Goal: Task Accomplishment & Management: Complete application form

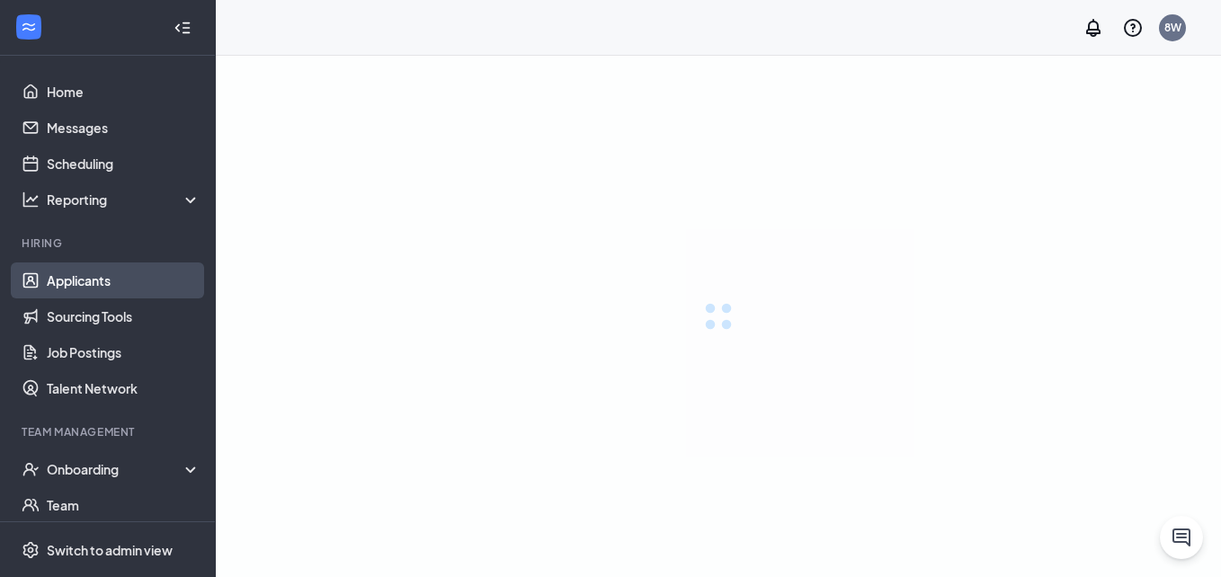
click at [80, 280] on link "Applicants" at bounding box center [124, 281] width 154 height 36
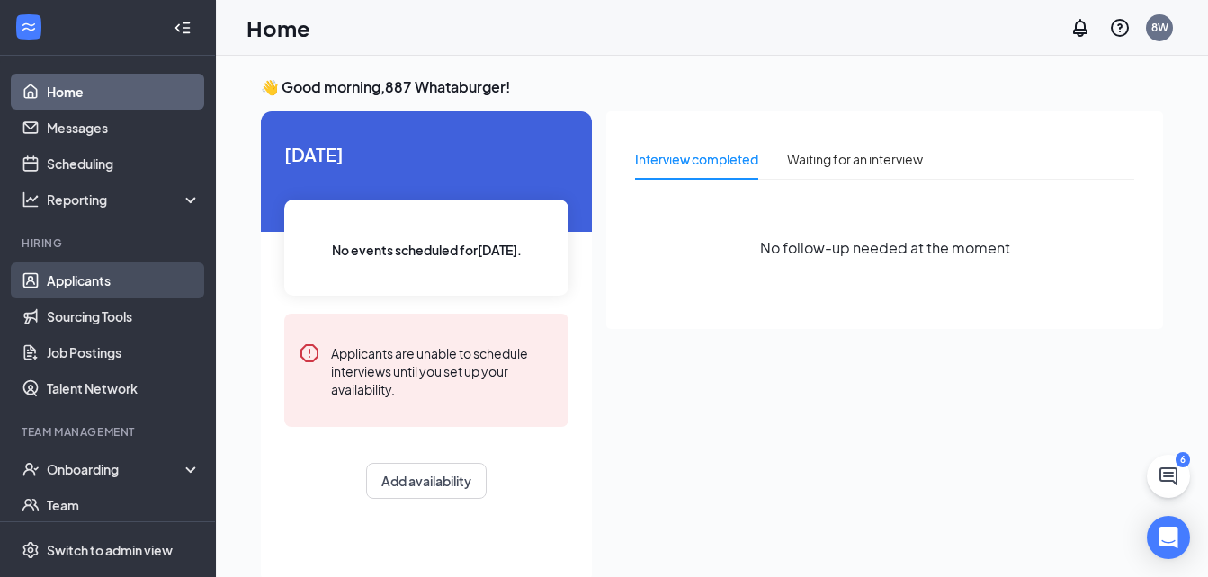
click at [86, 283] on link "Applicants" at bounding box center [124, 281] width 154 height 36
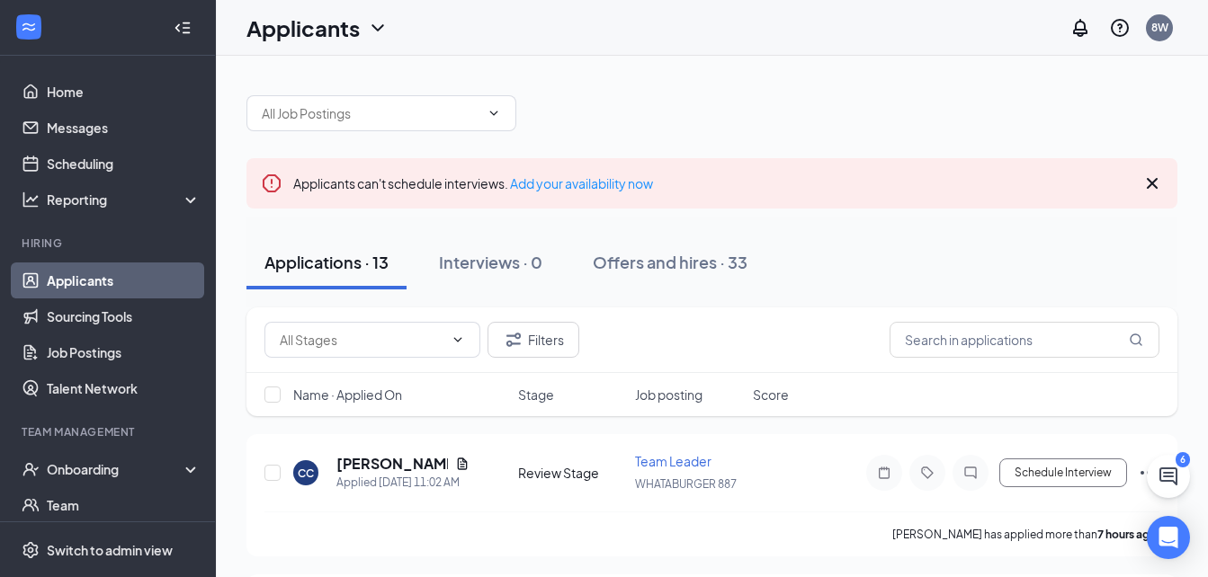
click at [1141, 475] on icon "Ellipses" at bounding box center [1149, 473] width 22 height 22
click at [1025, 514] on p "[PERSON_NAME] as hired" at bounding box center [1067, 511] width 155 height 18
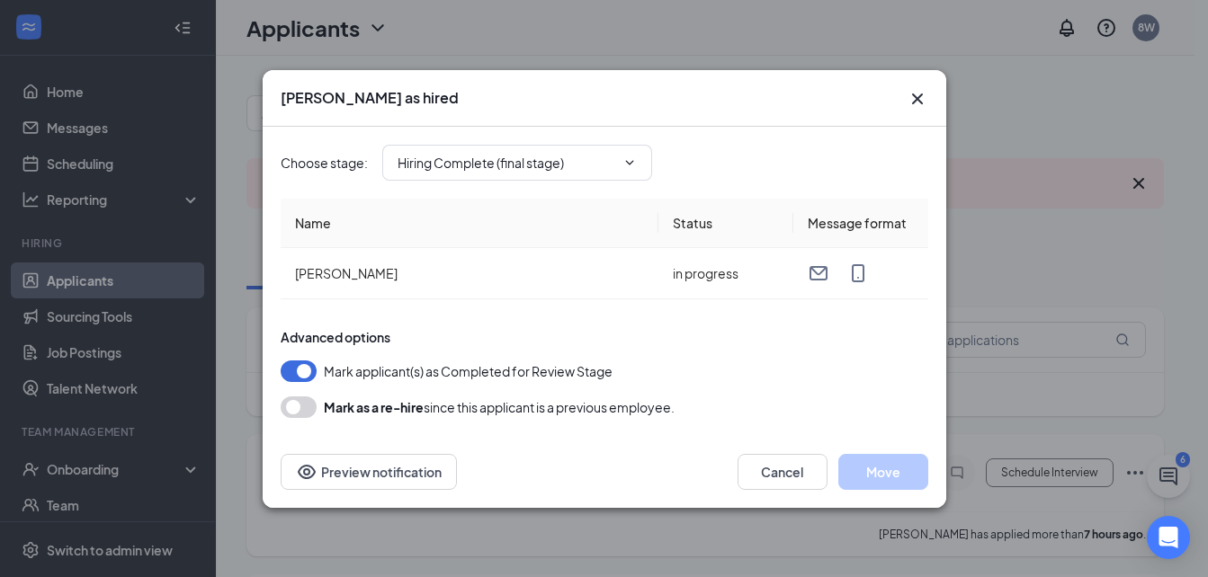
type input "Hiring Complete (final stage)"
click at [631, 160] on icon "ChevronDown" at bounding box center [629, 163] width 14 height 14
click at [922, 89] on icon "Cross" at bounding box center [918, 99] width 22 height 22
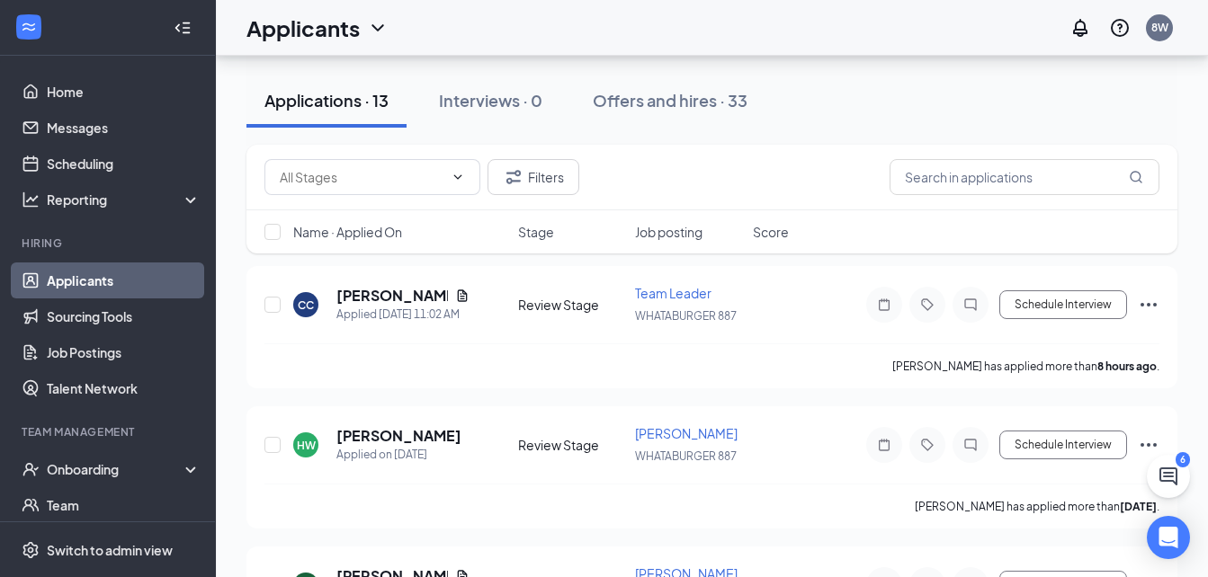
scroll to position [180, 0]
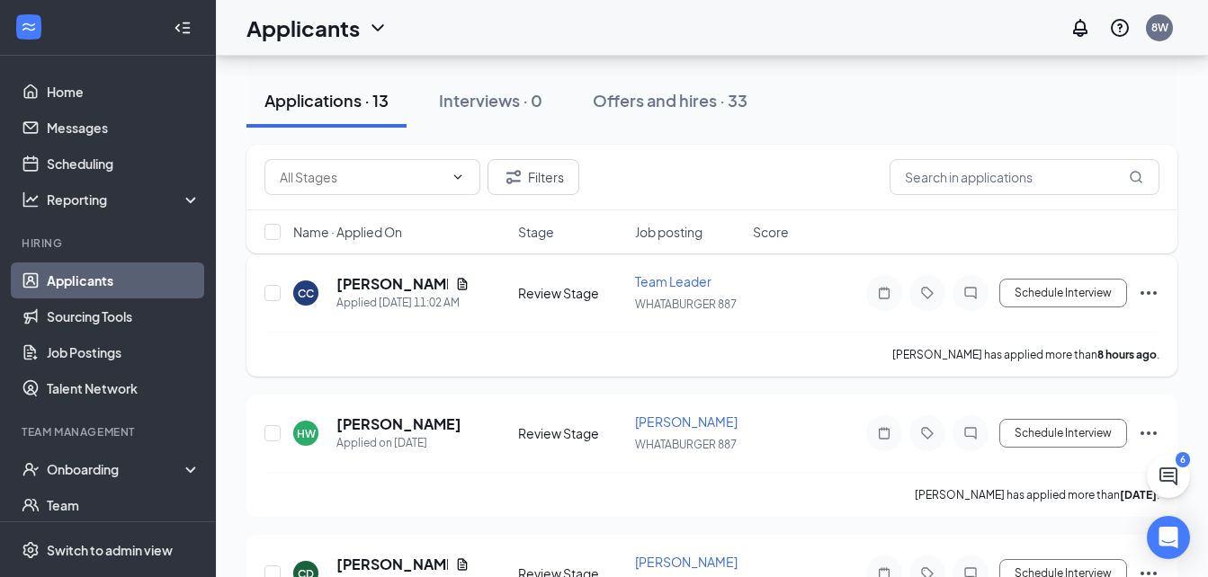
click at [1149, 291] on icon "Ellipses" at bounding box center [1149, 293] width 16 height 4
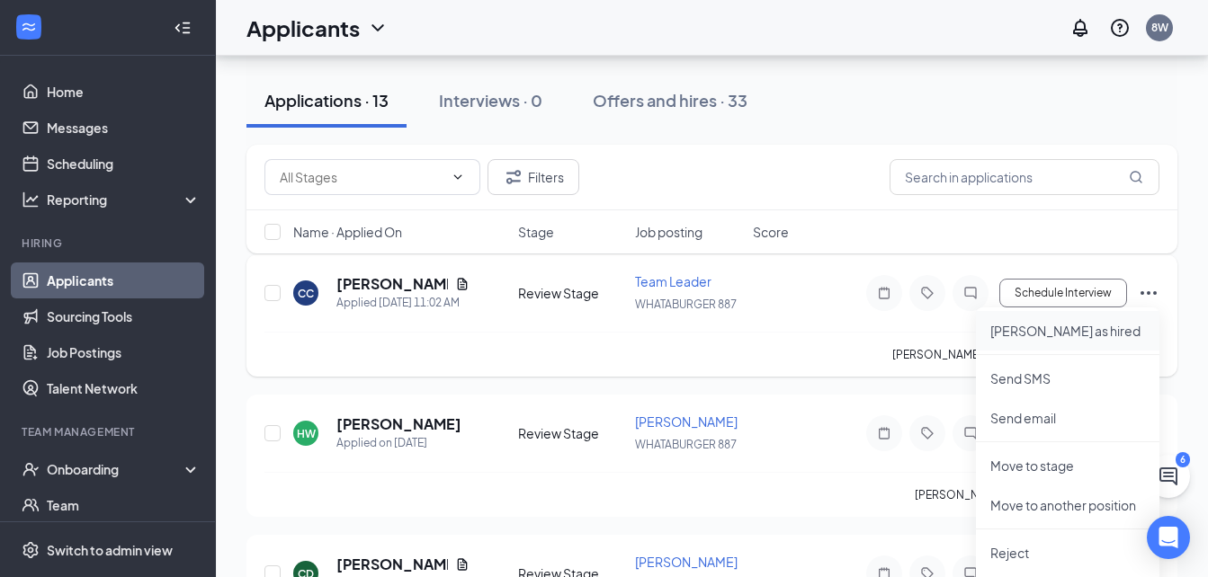
click at [1046, 331] on p "[PERSON_NAME] as hired" at bounding box center [1067, 331] width 155 height 18
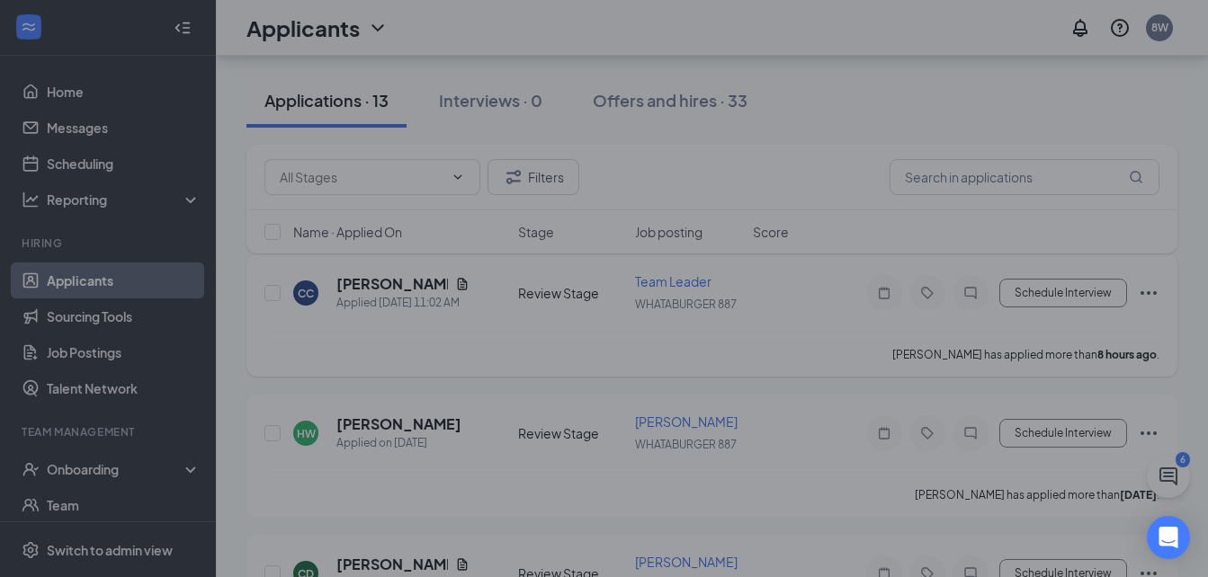
type input "Hiring Complete (final stage)"
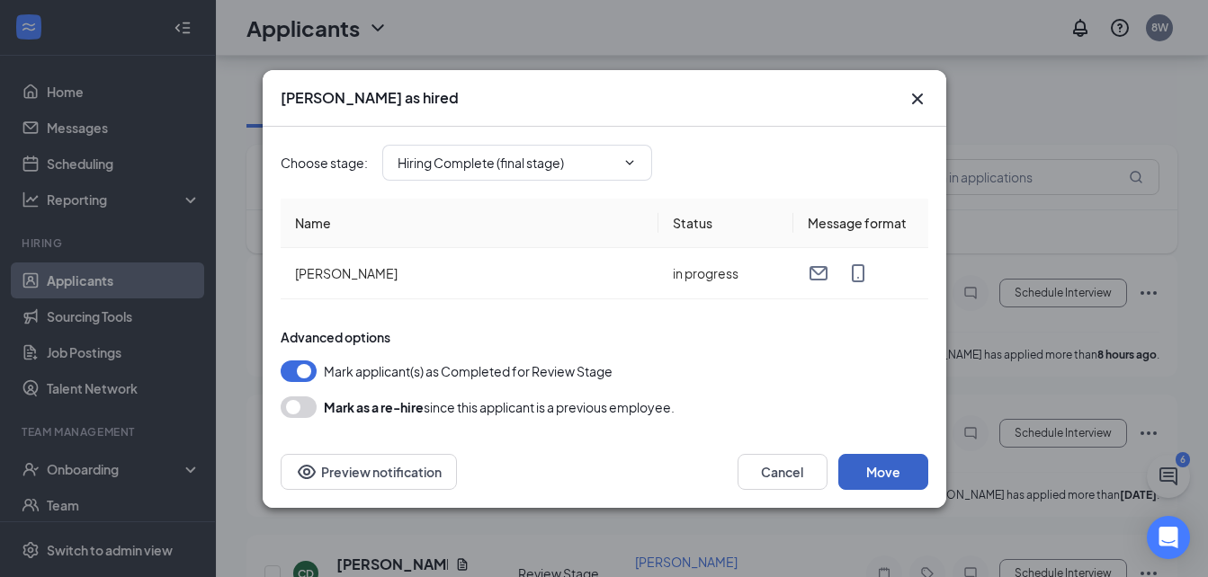
click at [881, 474] on button "Move" at bounding box center [883, 472] width 90 height 36
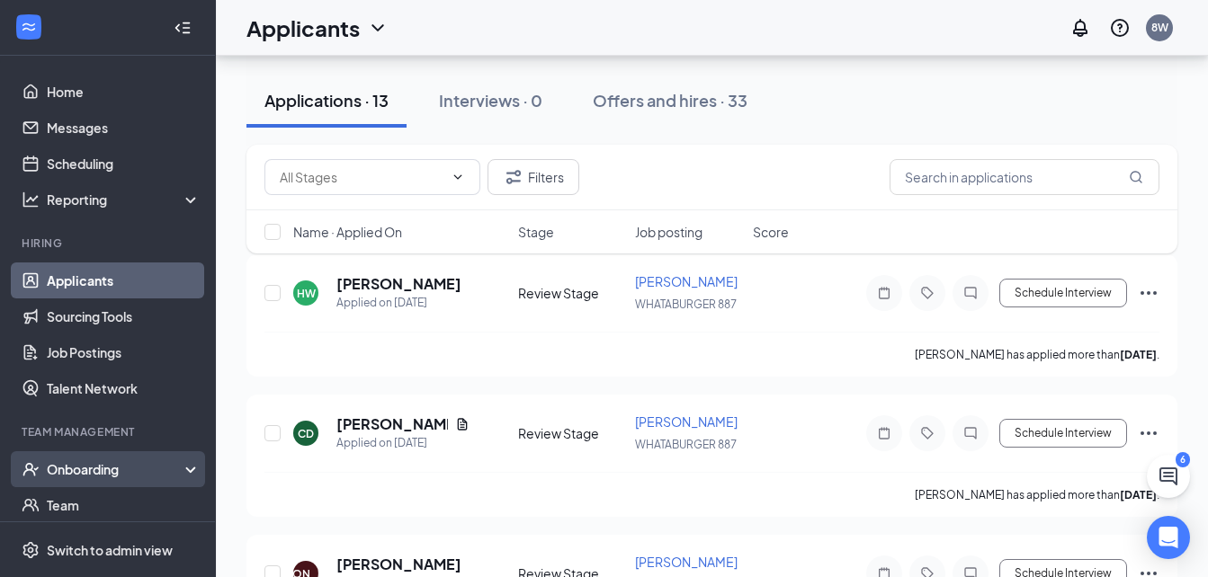
click at [92, 467] on div "Onboarding" at bounding box center [116, 470] width 139 height 18
click at [91, 506] on link "Overview" at bounding box center [124, 506] width 154 height 36
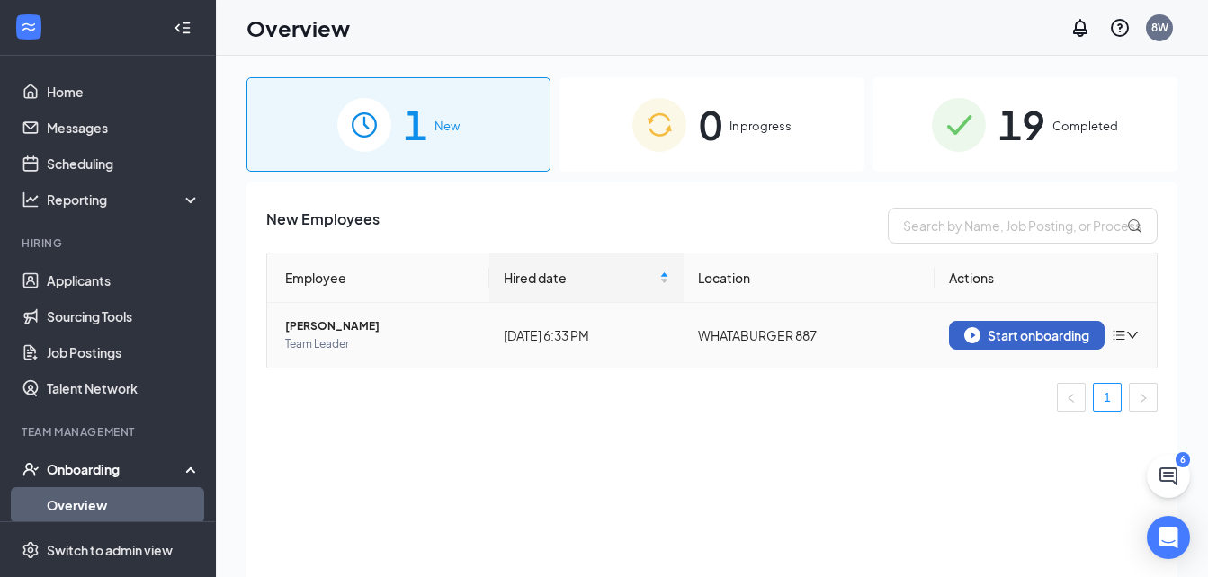
click at [1016, 343] on div "Start onboarding" at bounding box center [1026, 335] width 125 height 16
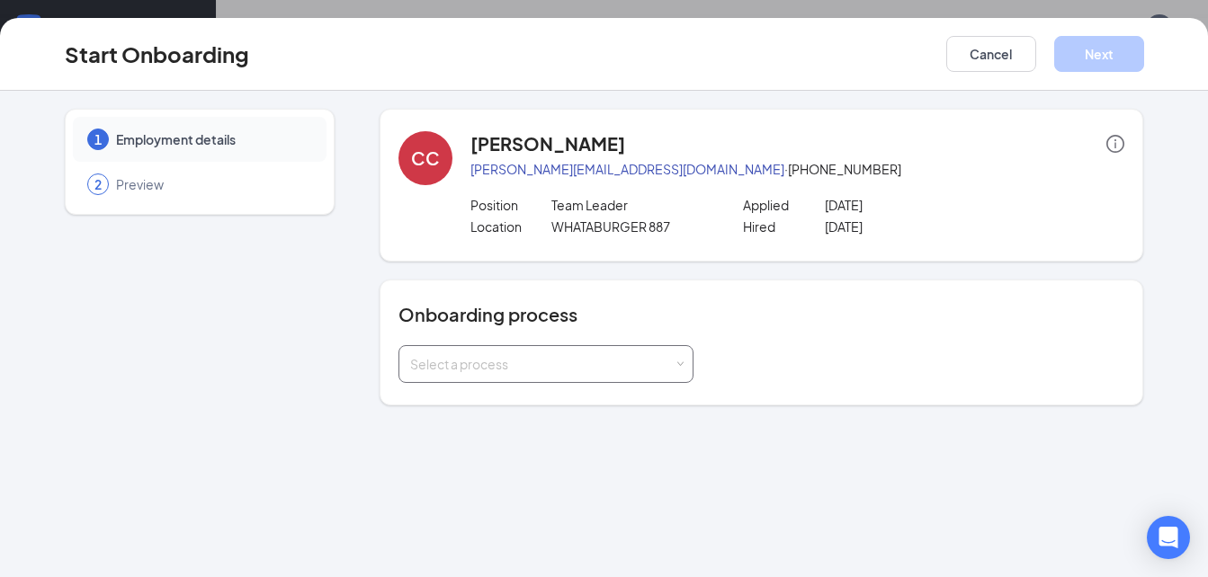
click at [675, 359] on div "Select a process" at bounding box center [546, 364] width 272 height 36
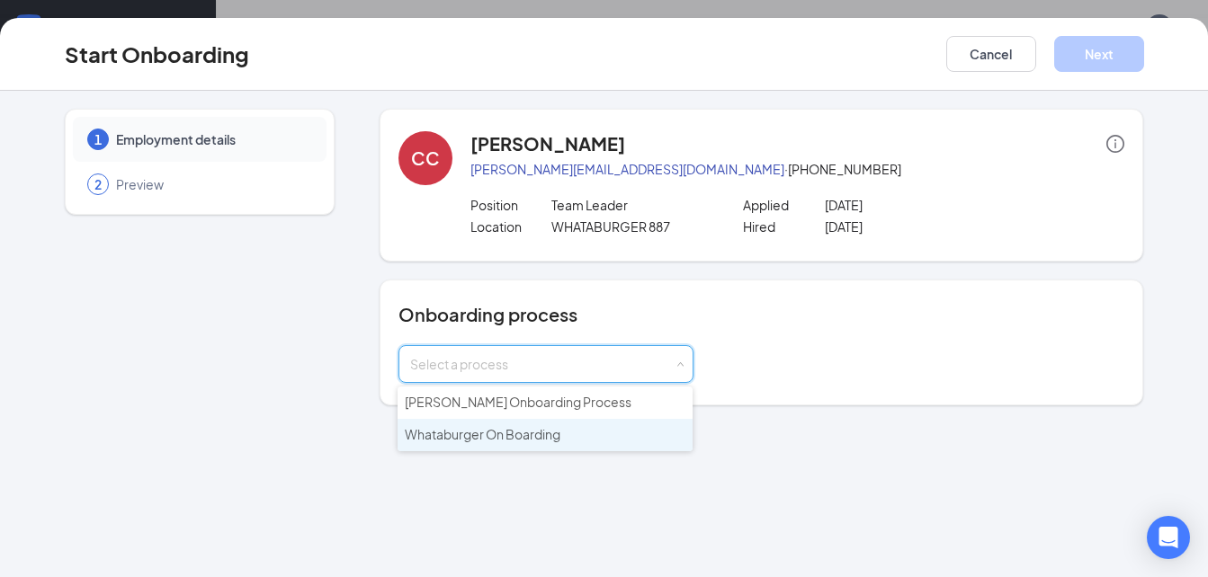
click at [498, 436] on span "Whataburger On Boarding" at bounding box center [483, 434] width 156 height 16
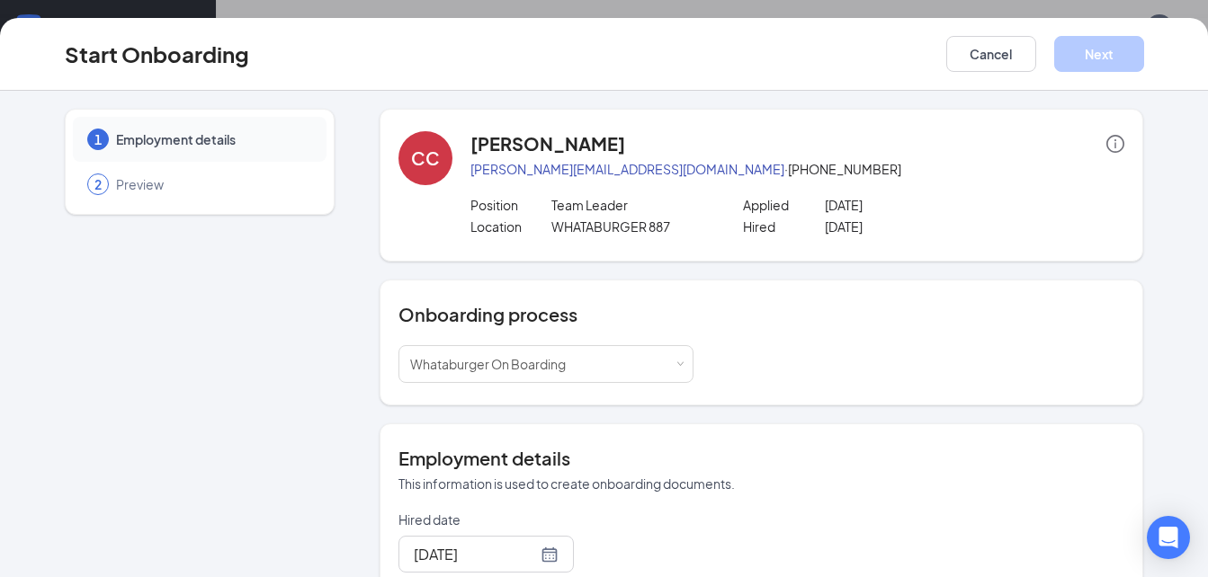
click at [1194, 567] on div "1 Employment details 2 Preview CC coltan [PERSON_NAME] [PERSON_NAME][EMAIL_ADDR…" at bounding box center [604, 334] width 1208 height 487
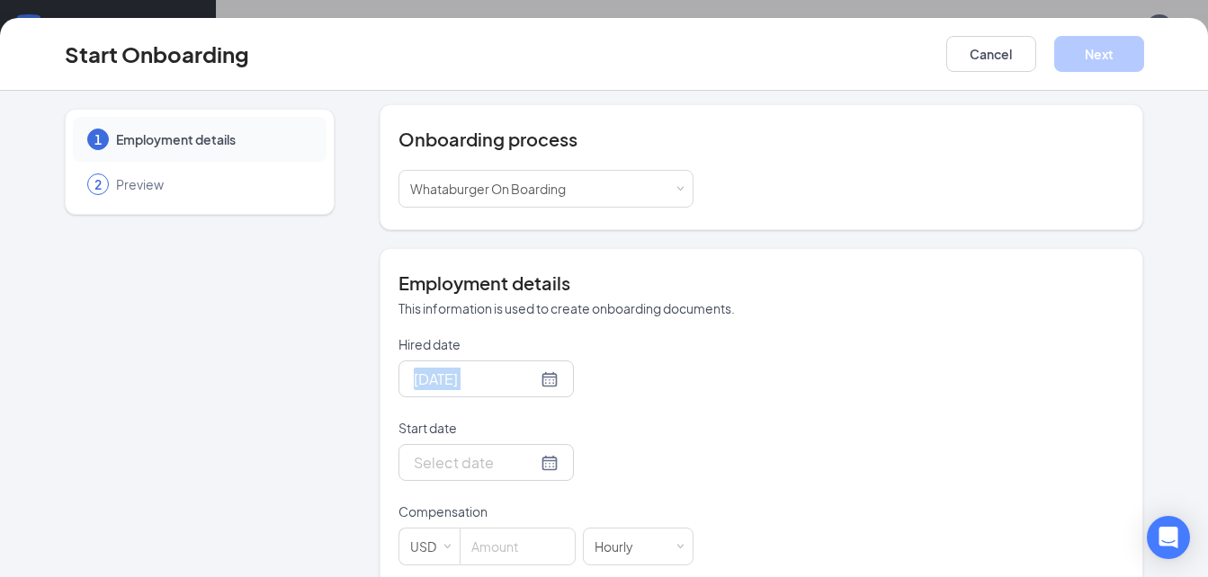
scroll to position [180, 0]
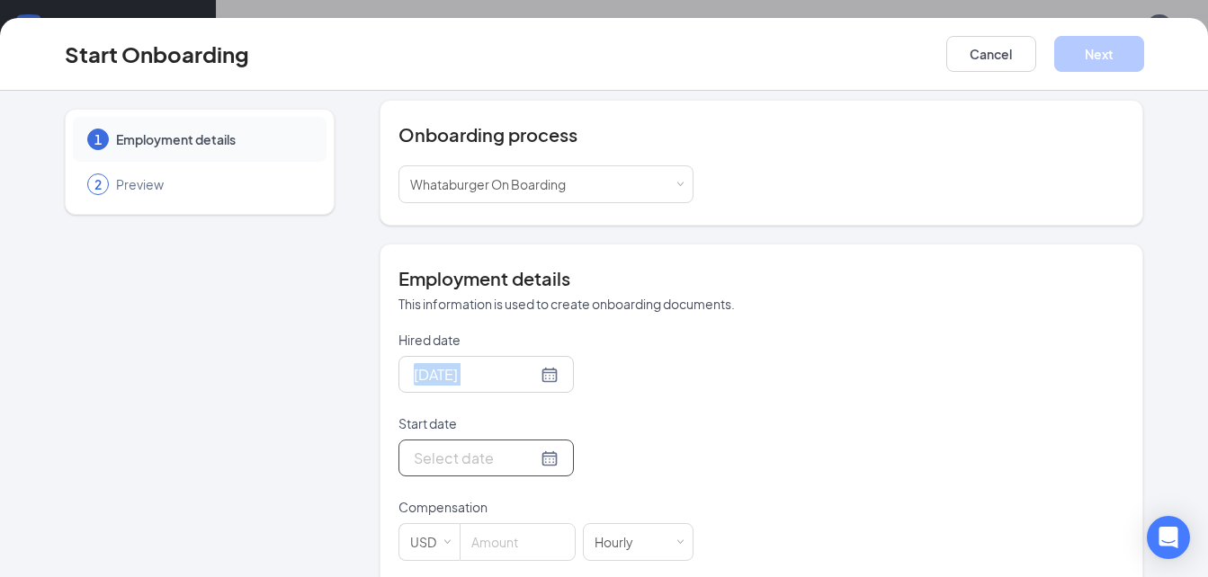
click at [480, 467] on input "Start date" at bounding box center [475, 458] width 123 height 22
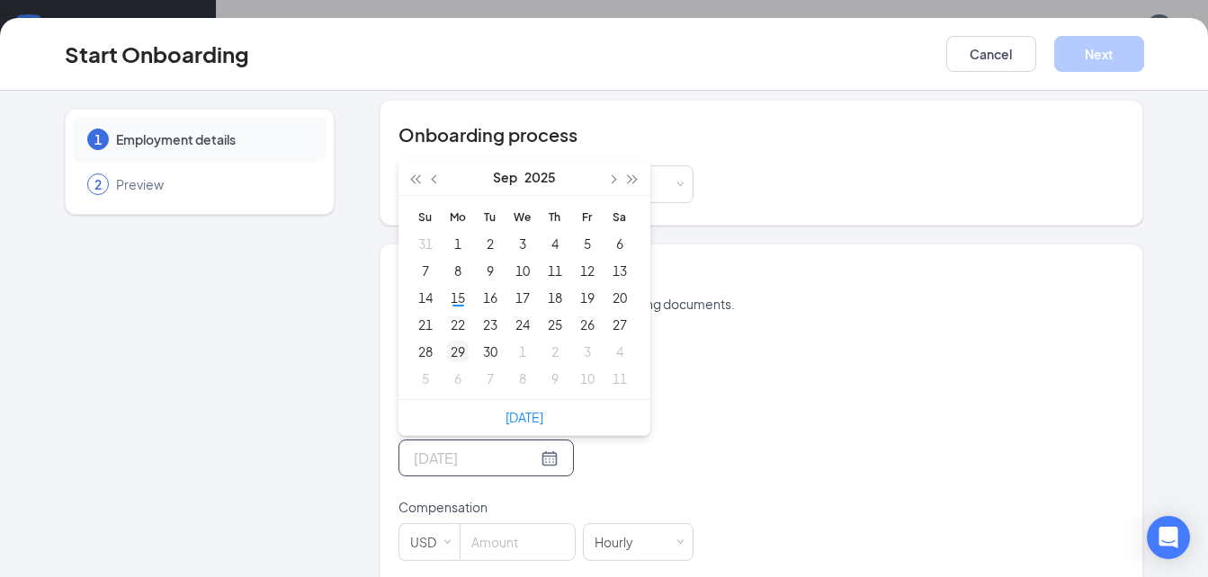
type input "[DATE]"
click at [450, 350] on div "29" at bounding box center [458, 352] width 22 height 22
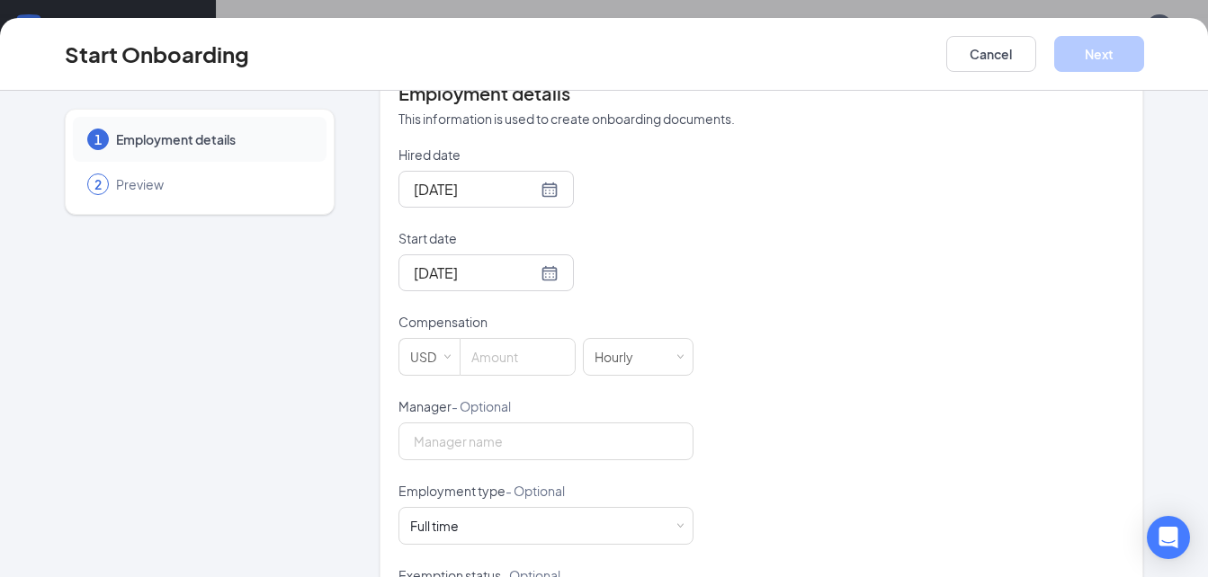
scroll to position [396, 0]
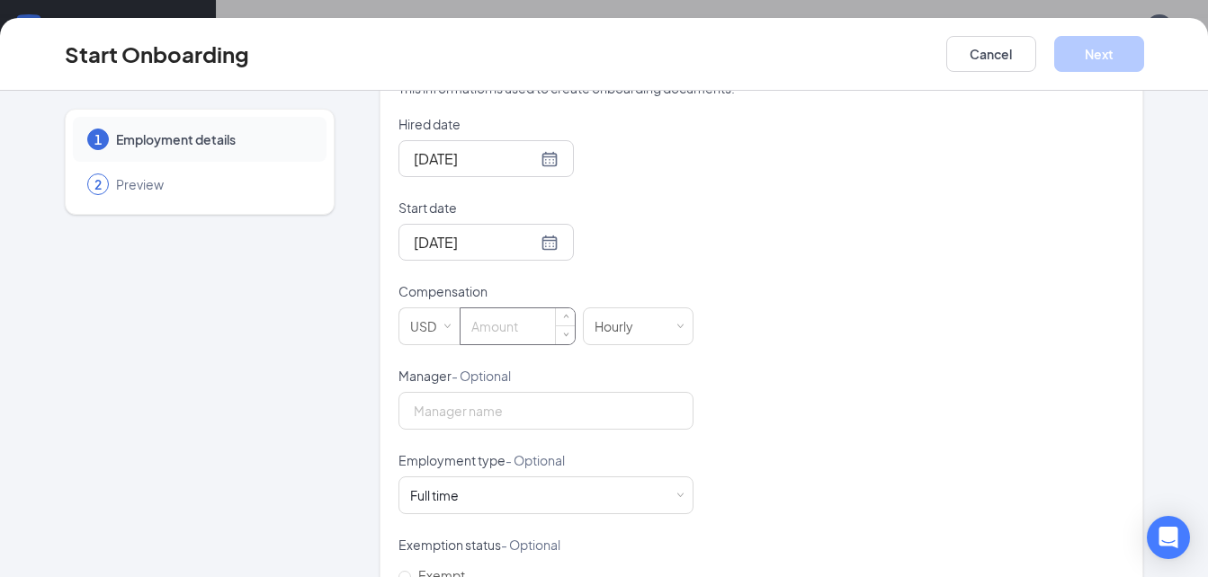
click at [479, 338] on input at bounding box center [518, 327] width 114 height 36
type input "11"
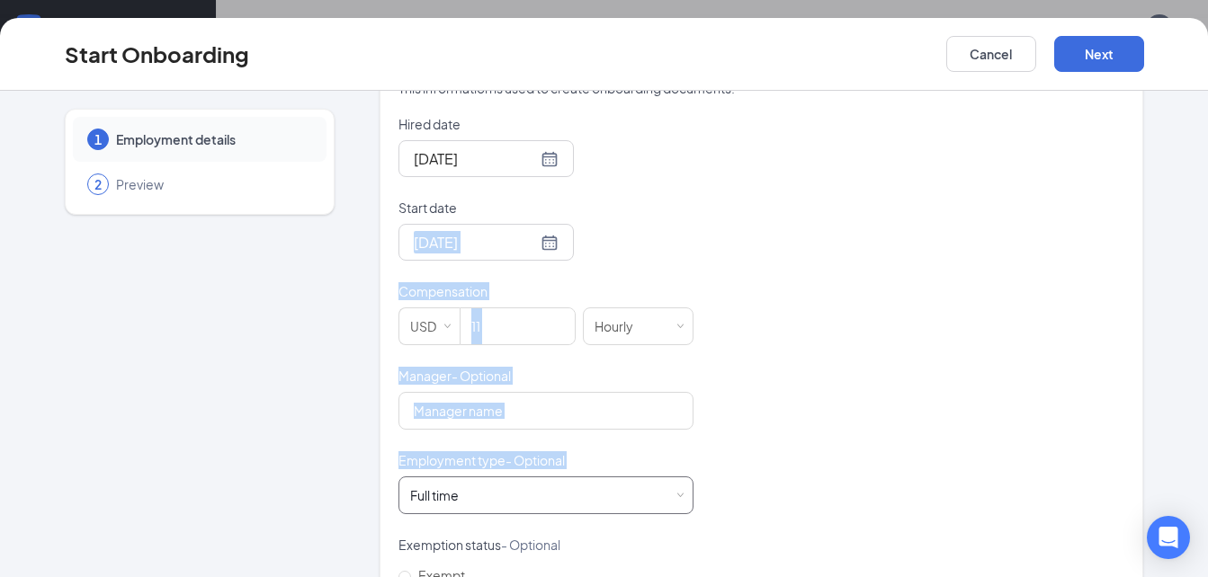
drag, startPoint x: 751, startPoint y: 246, endPoint x: 545, endPoint y: 486, distance: 316.4
click at [545, 486] on div "Hired date [DATE] Start date [DATE] [DATE] Su Mo Tu We Th Fr Sa 31 1 2 3 4 5 6 …" at bounding box center [761, 409] width 727 height 588
drag, startPoint x: 545, startPoint y: 486, endPoint x: 850, endPoint y: 443, distance: 307.8
click at [850, 443] on div "Hired date [DATE] Start date [DATE] [DATE] Su Mo Tu We Th Fr Sa 31 1 2 3 4 5 6 …" at bounding box center [761, 409] width 727 height 588
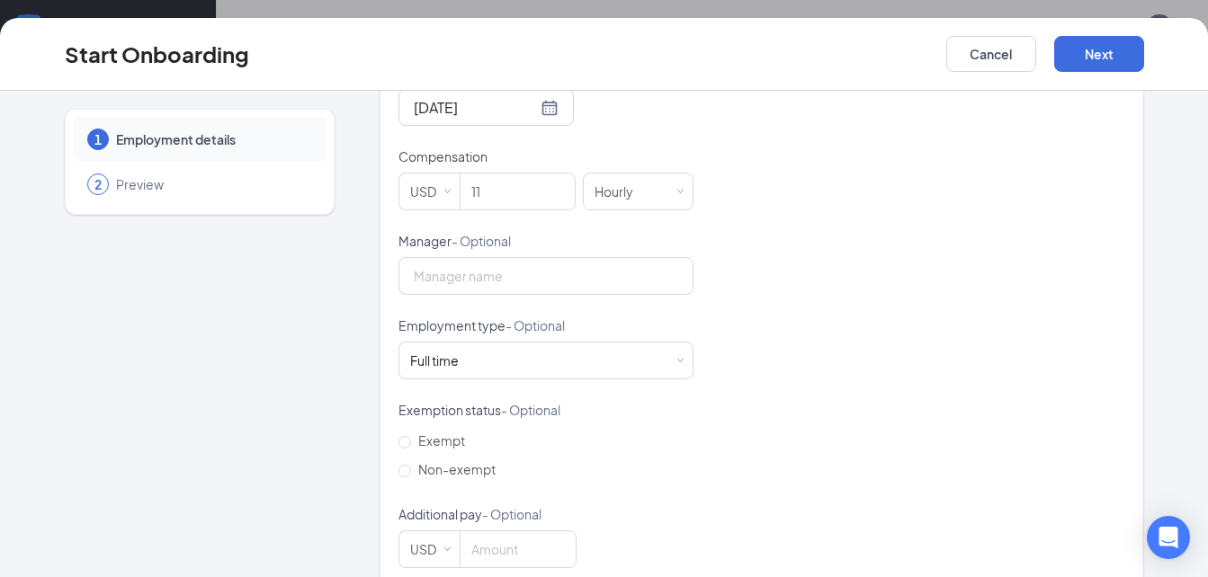
scroll to position [562, 0]
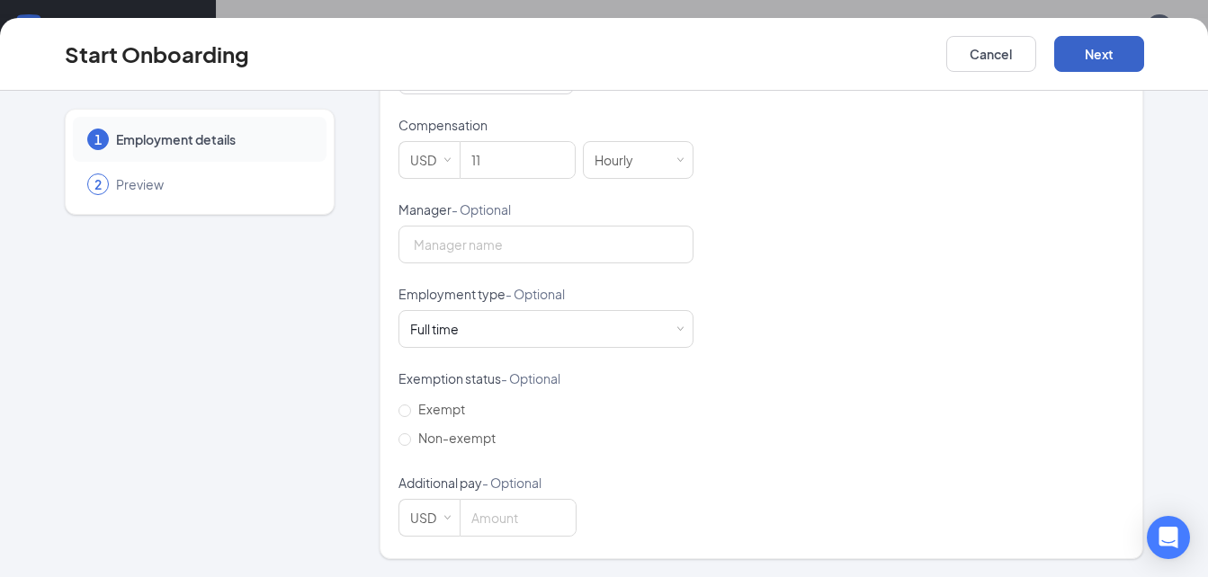
click at [1119, 49] on button "Next" at bounding box center [1099, 54] width 90 height 36
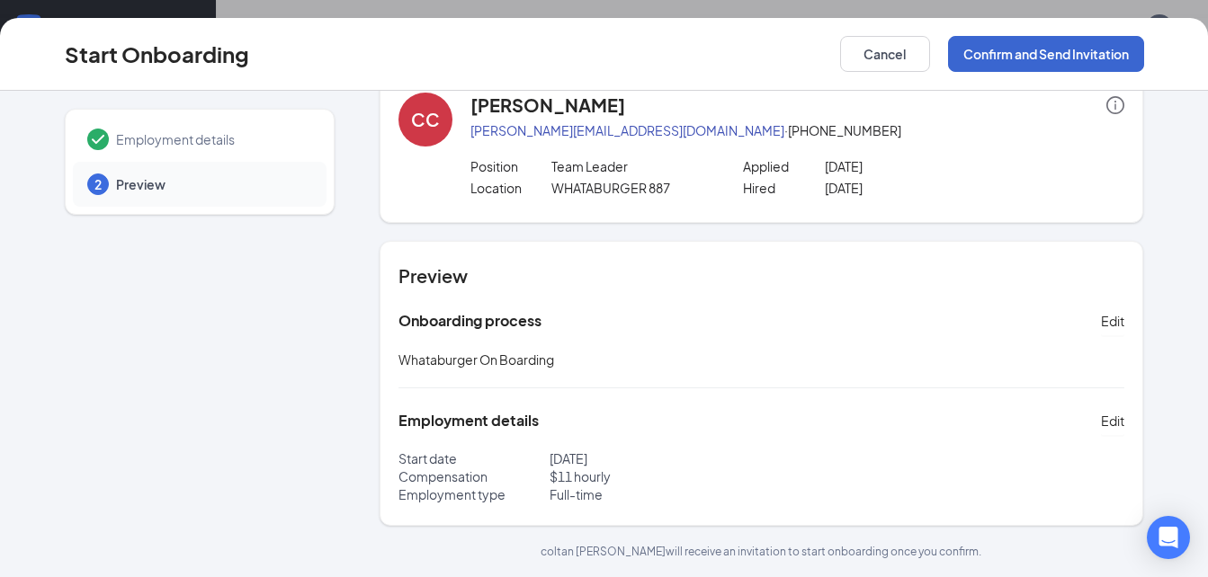
scroll to position [39, 0]
click at [1062, 46] on button "Confirm and Send Invitation" at bounding box center [1046, 54] width 196 height 36
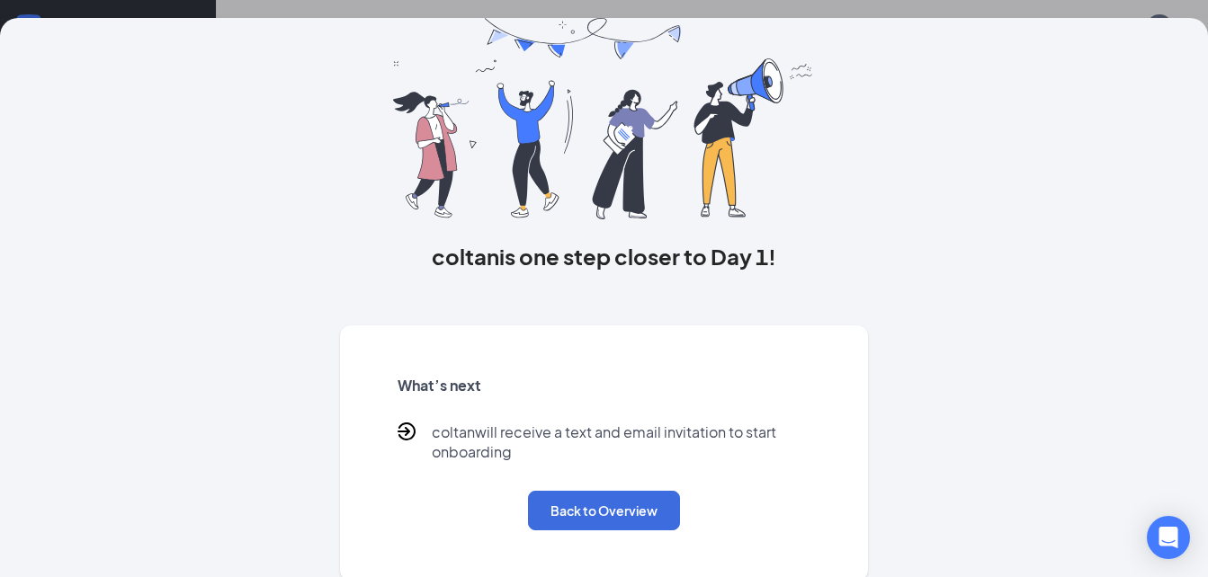
scroll to position [76, 0]
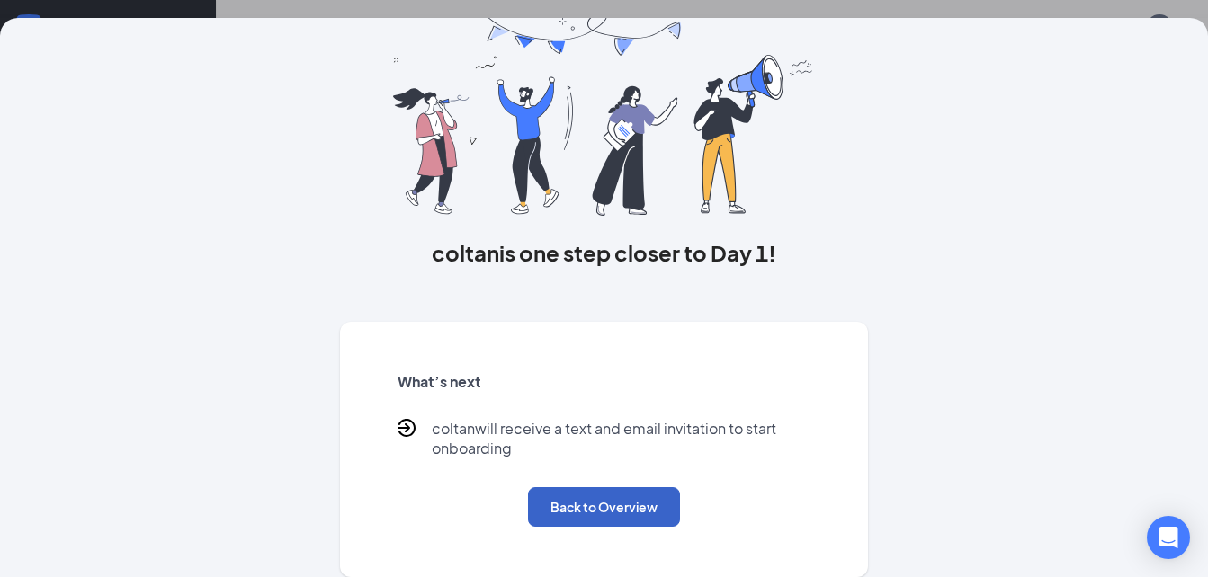
click at [638, 510] on button "Back to Overview" at bounding box center [604, 508] width 152 height 40
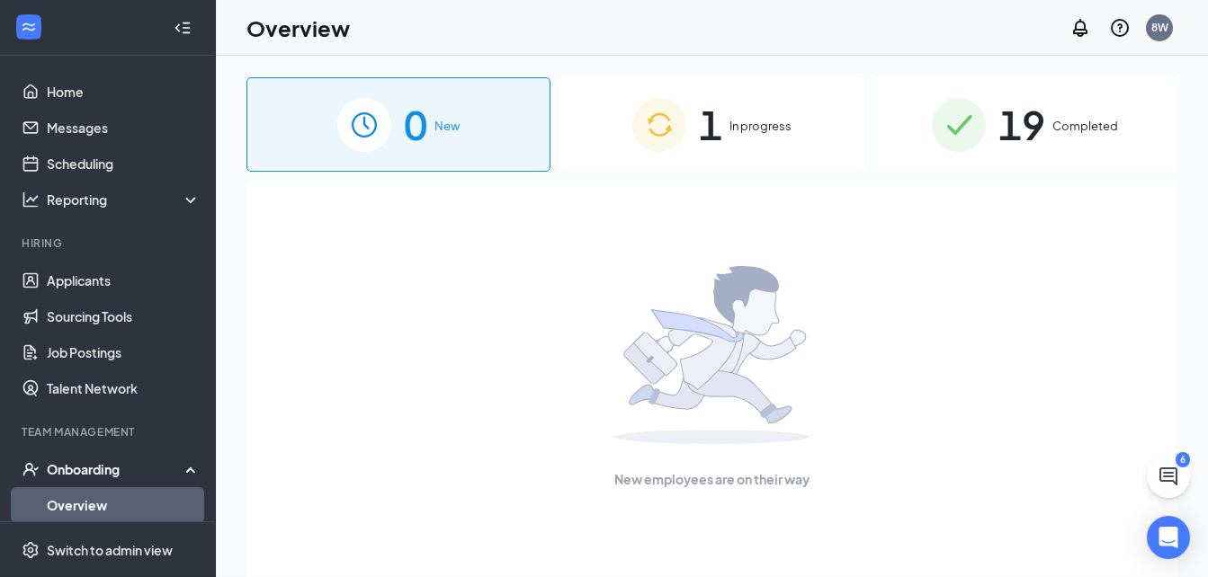
scroll to position [0, 0]
click at [756, 125] on span "In progress" at bounding box center [760, 126] width 62 height 18
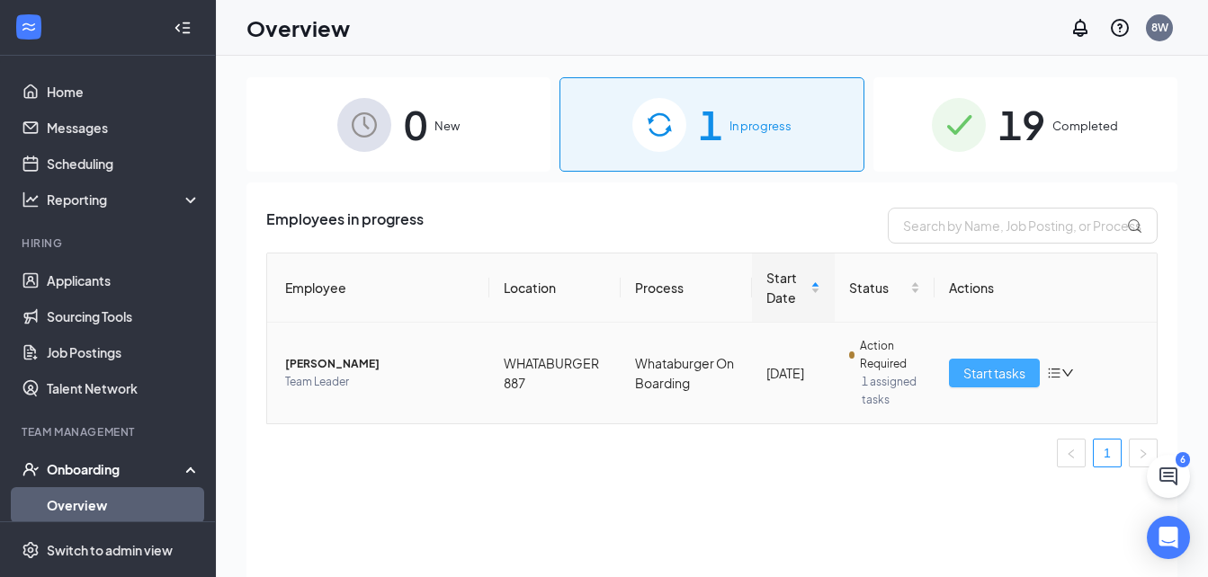
click at [991, 371] on span "Start tasks" at bounding box center [994, 373] width 62 height 20
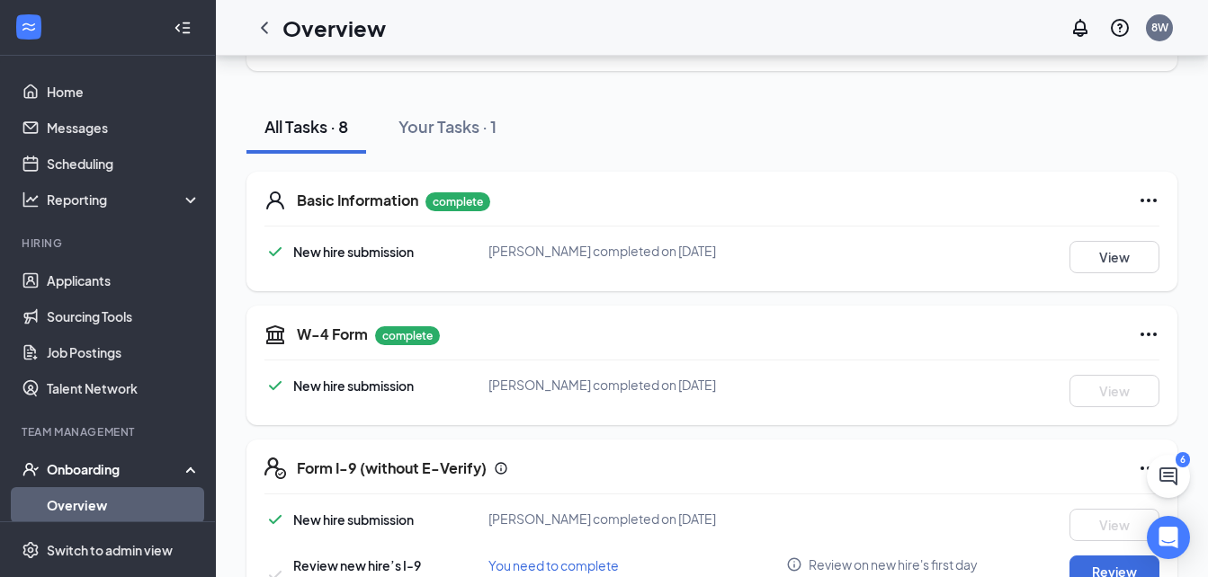
scroll to position [180, 0]
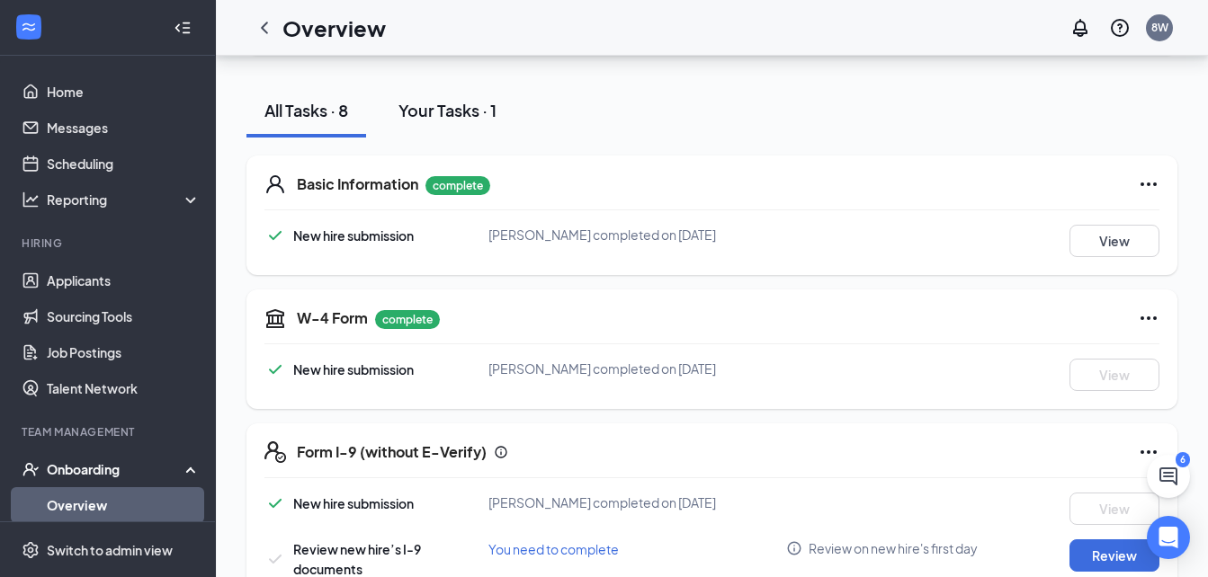
click at [439, 106] on div "Your Tasks · 1" at bounding box center [447, 110] width 98 height 22
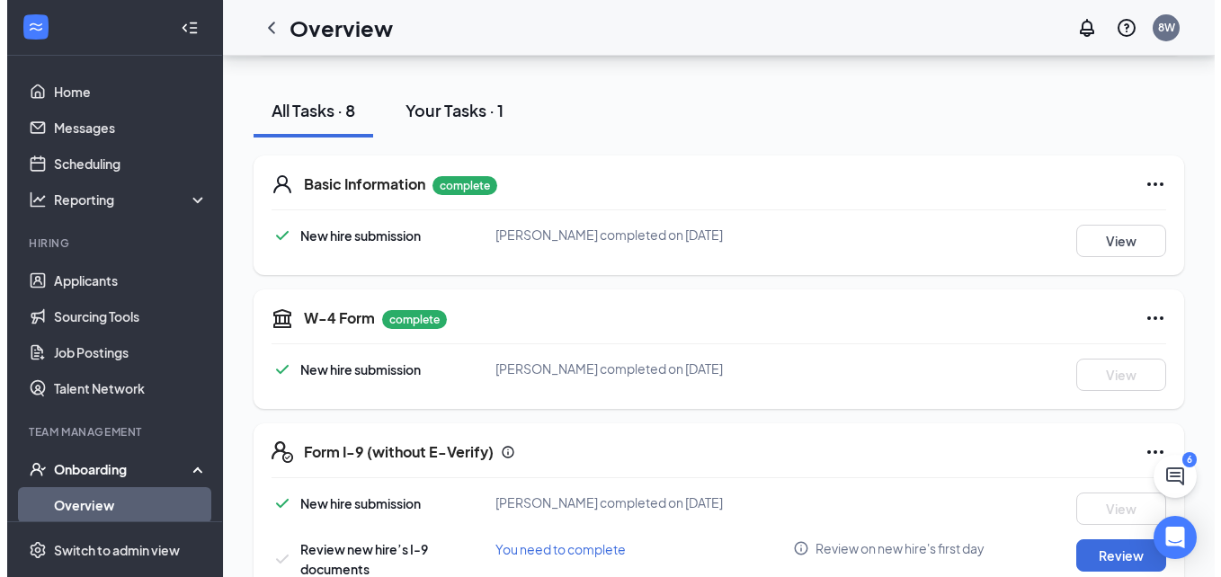
scroll to position [0, 0]
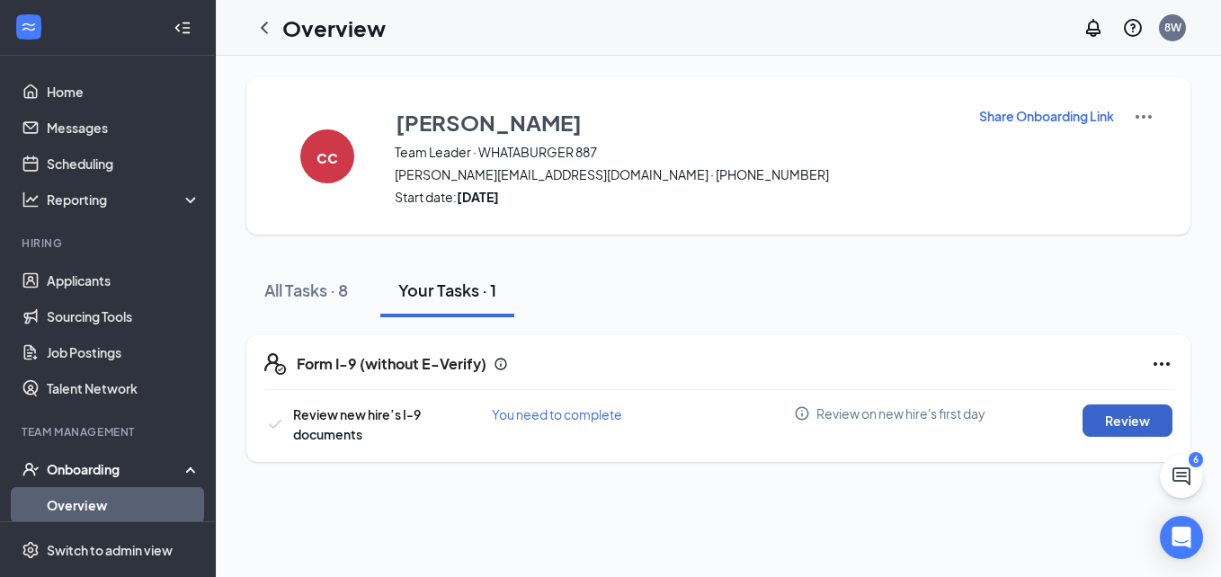
click at [1116, 420] on button "Review" at bounding box center [1128, 421] width 90 height 32
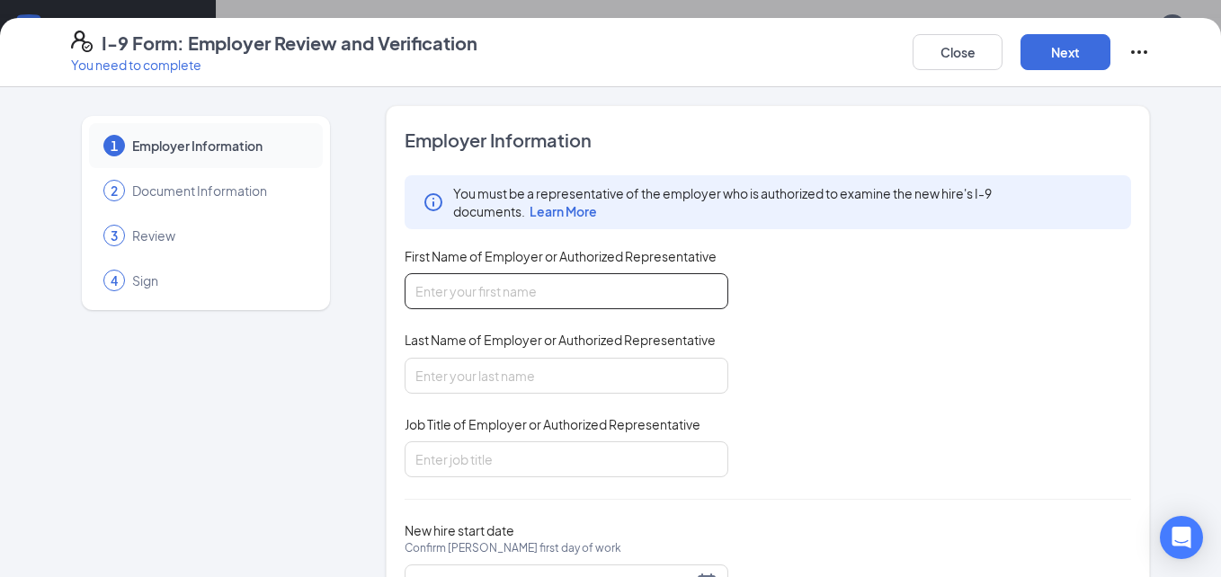
click at [632, 293] on input "First Name of Employer or Authorized Representative" at bounding box center [567, 291] width 324 height 36
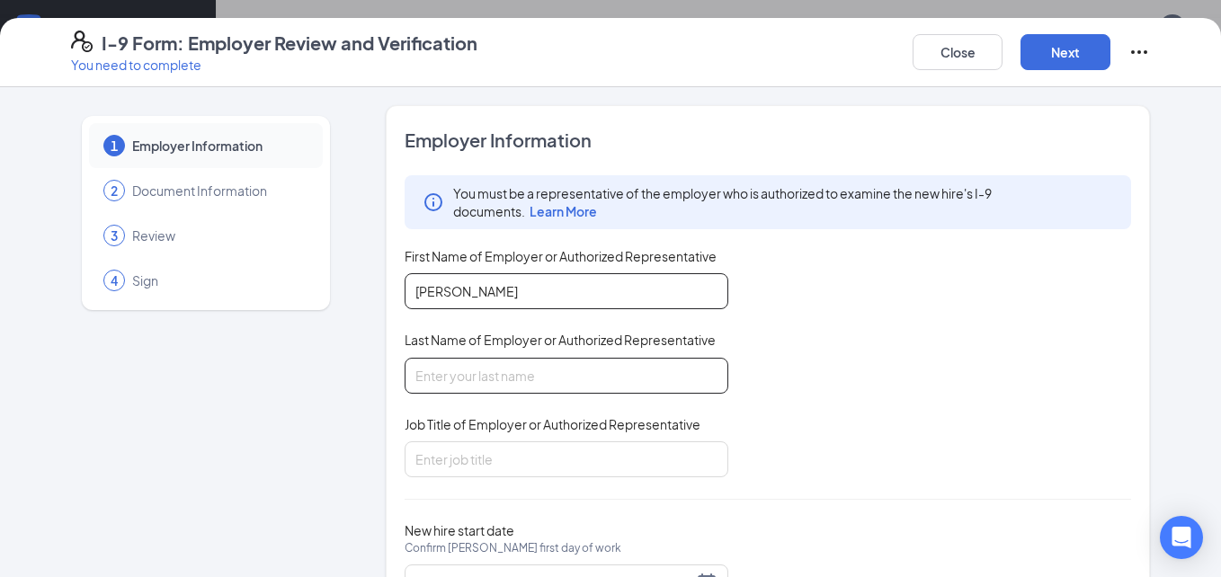
type input "[PERSON_NAME]"
click at [521, 370] on input "Last Name of Employer or Authorized Representative" at bounding box center [567, 376] width 324 height 36
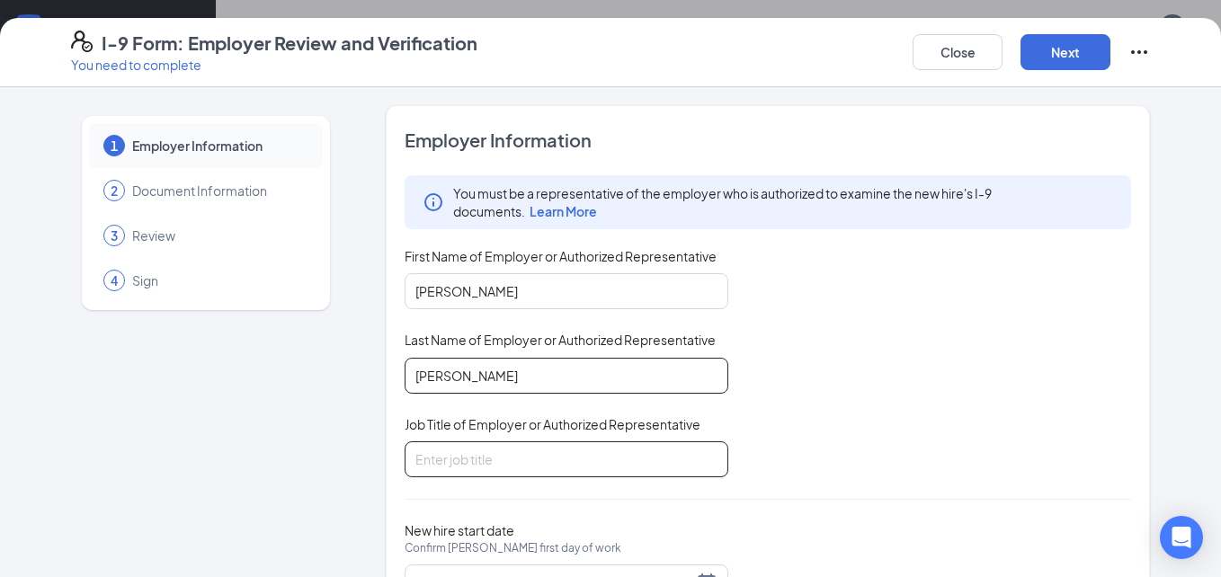
type input "[PERSON_NAME]"
click at [507, 452] on input "Job Title of Employer or Authorized Representative" at bounding box center [567, 460] width 324 height 36
type input "A.G.M."
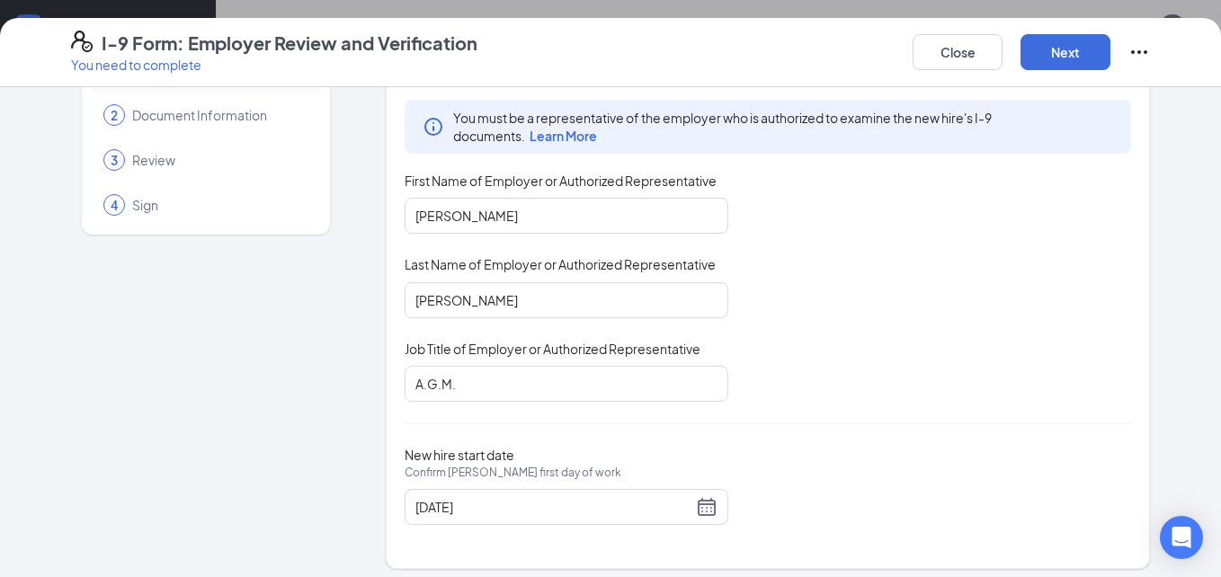
scroll to position [85, 0]
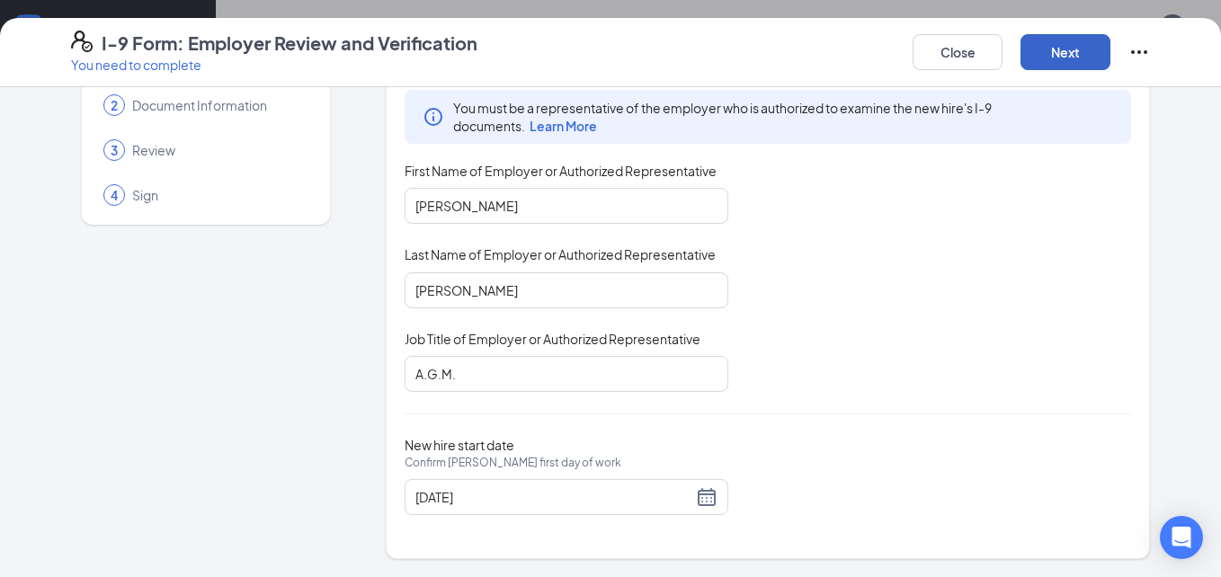
click at [1080, 46] on button "Next" at bounding box center [1066, 52] width 90 height 36
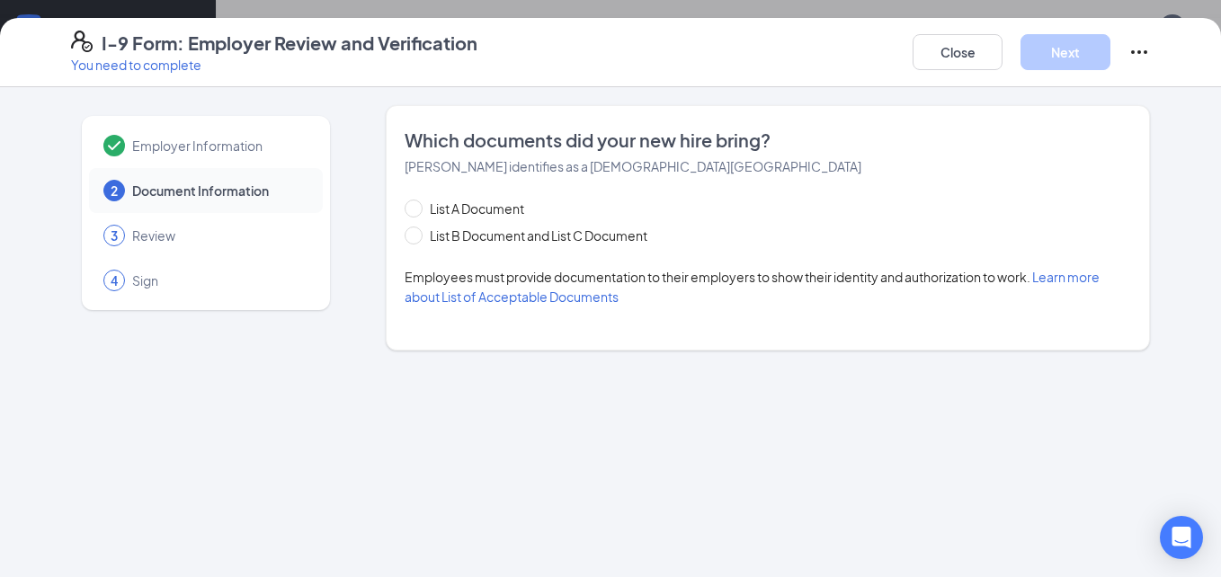
scroll to position [0, 0]
click at [419, 237] on span at bounding box center [414, 236] width 18 height 18
click at [417, 237] on input "List B Document and List C Document" at bounding box center [411, 233] width 13 height 13
radio input "true"
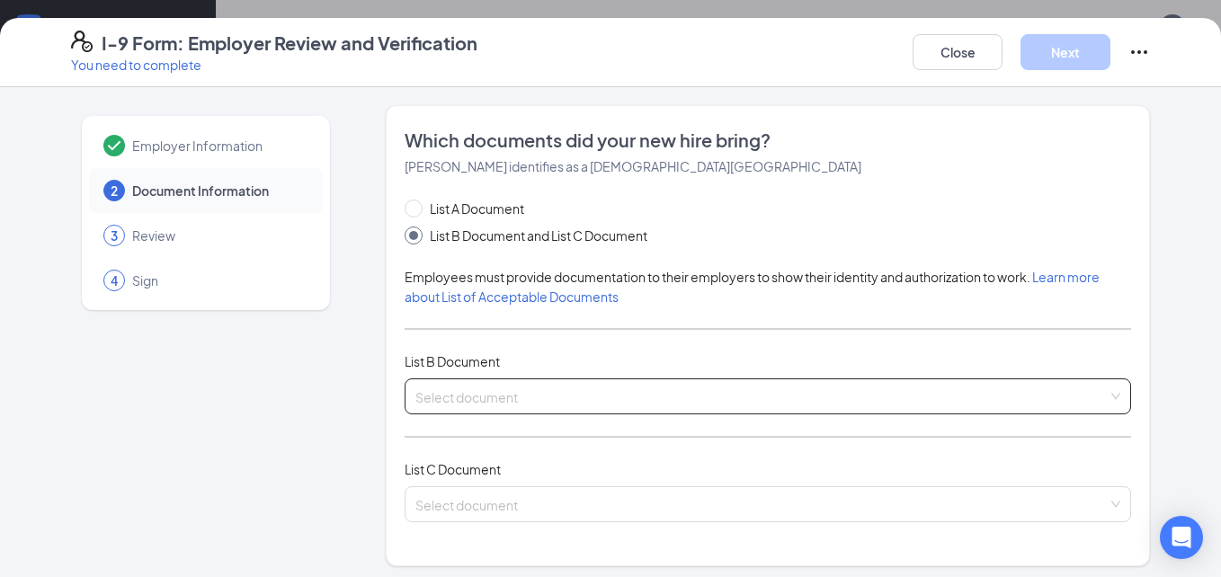
click at [486, 404] on input "search" at bounding box center [762, 393] width 693 height 27
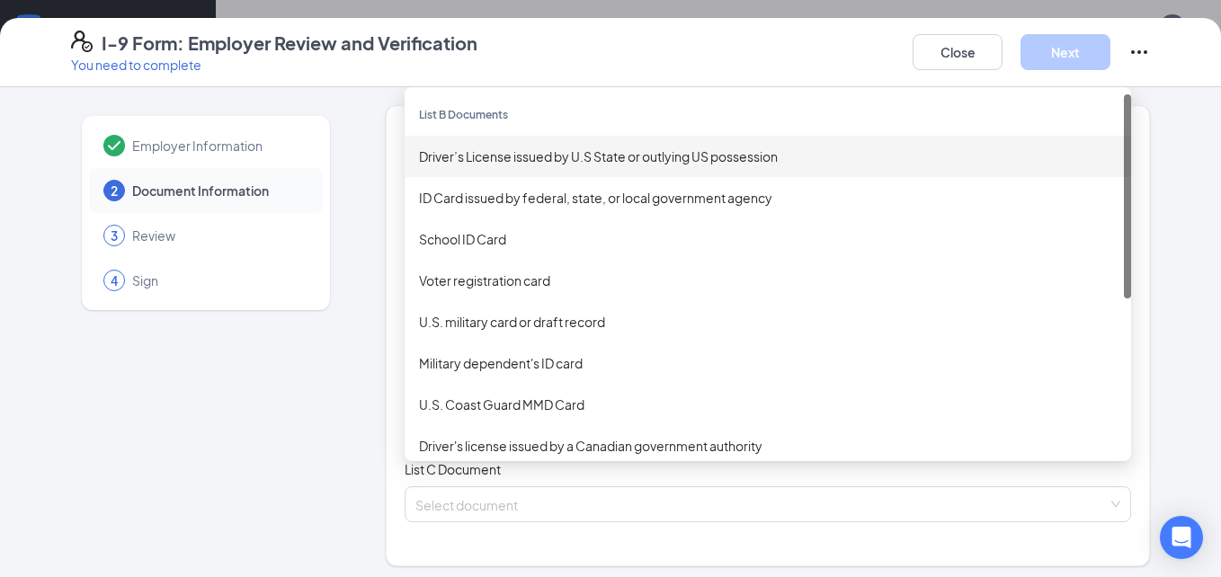
click at [468, 166] on div "Driver’s License issued by U.S State or outlying US possession" at bounding box center [768, 156] width 727 height 41
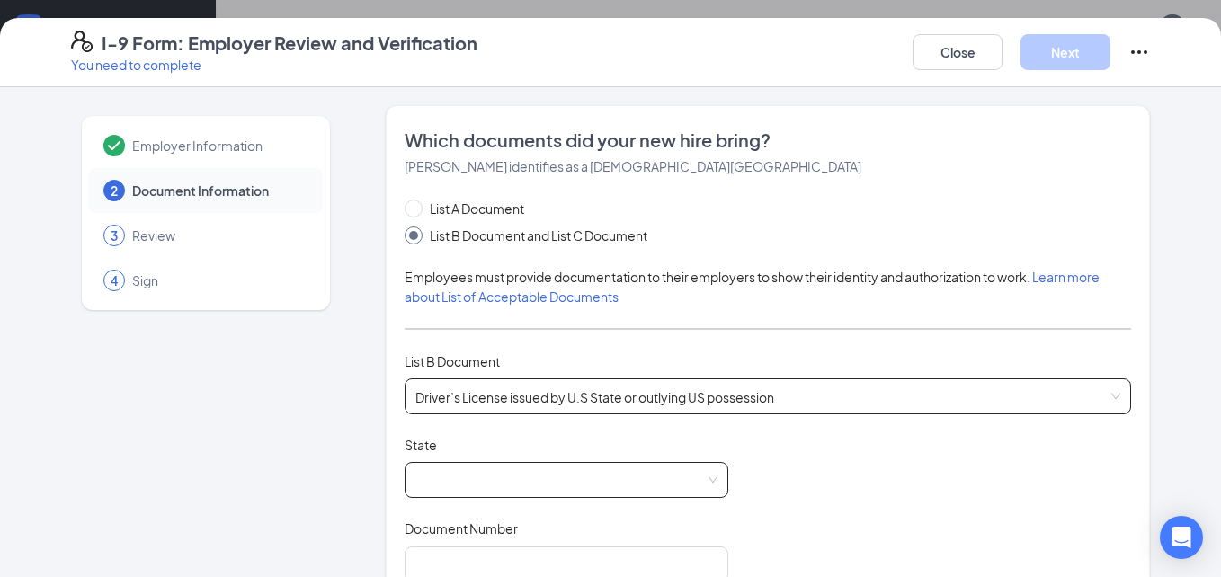
click at [536, 479] on span at bounding box center [567, 480] width 302 height 34
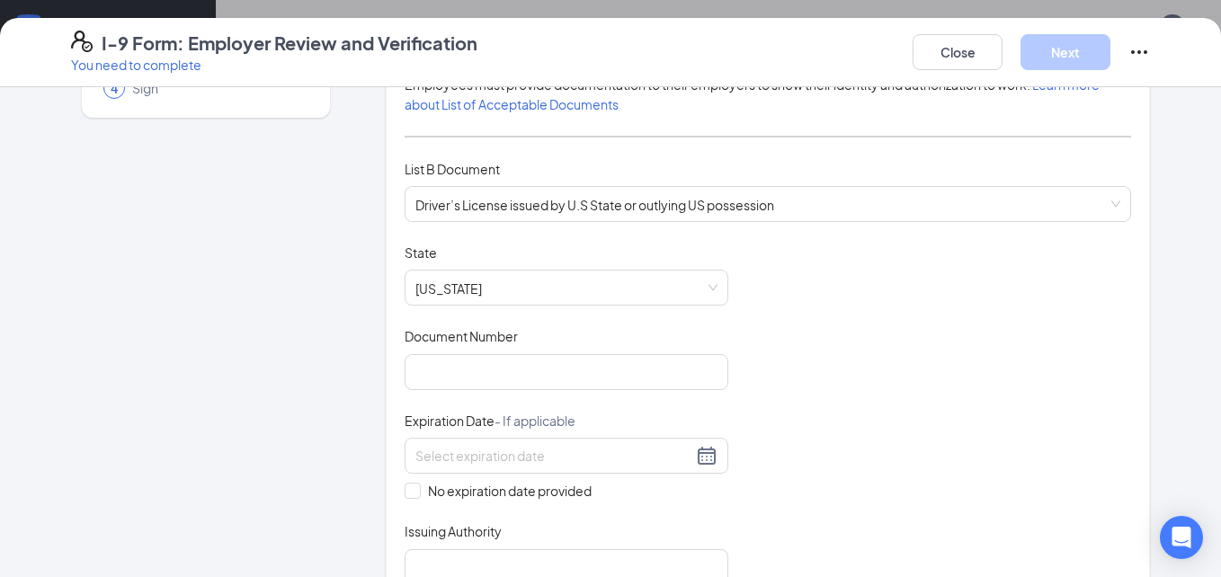
scroll to position [216, 0]
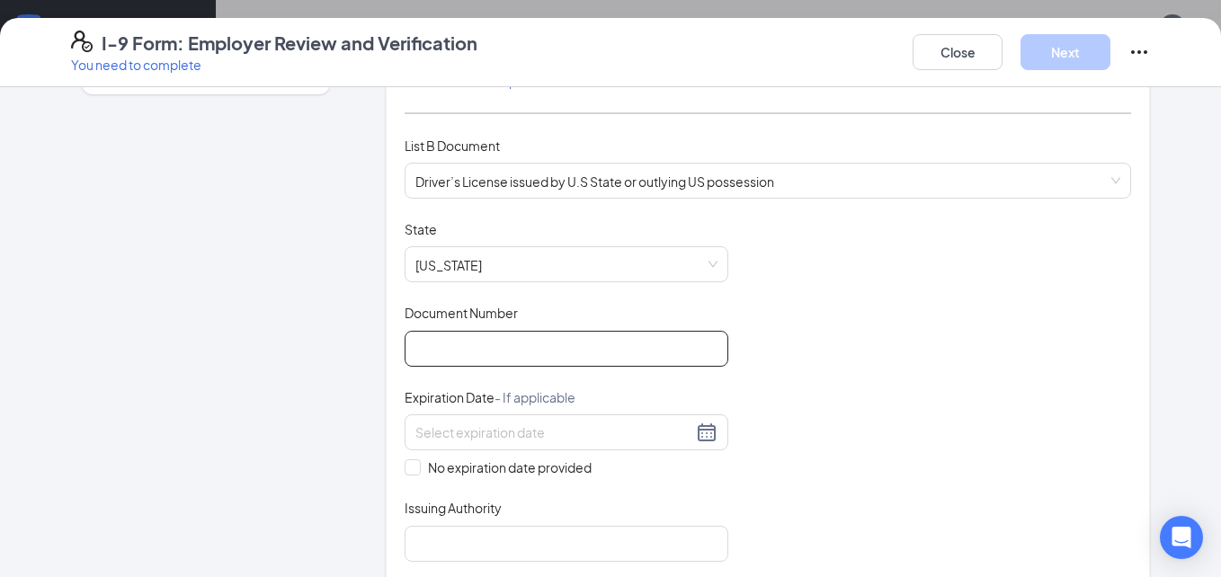
click at [570, 362] on input "Document Number" at bounding box center [567, 349] width 324 height 36
type input "36446090"
click at [549, 420] on div at bounding box center [567, 433] width 324 height 36
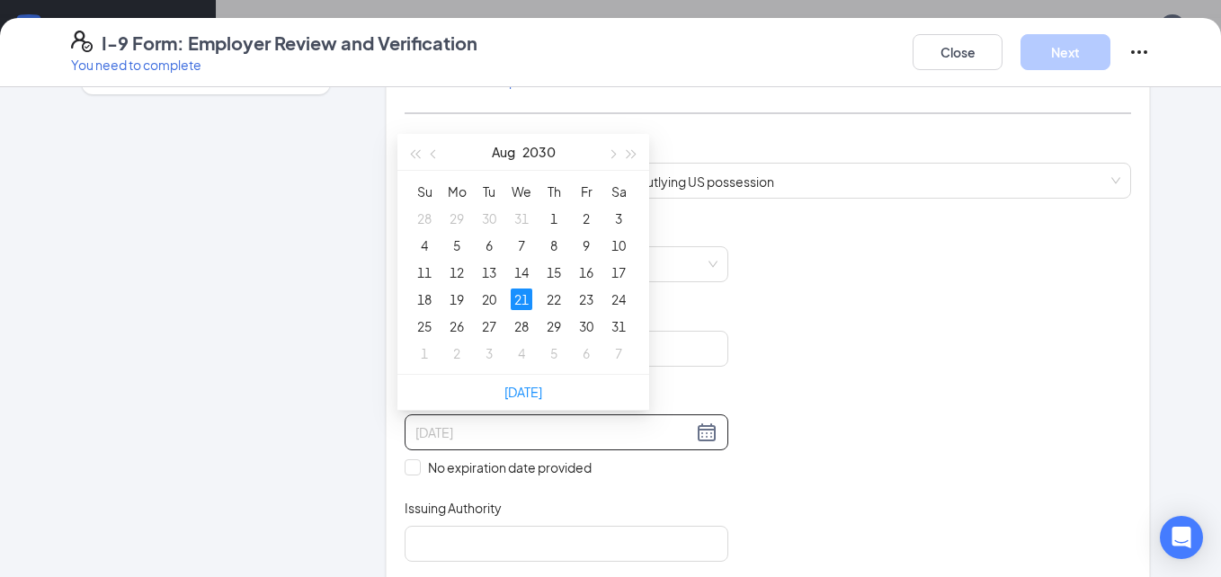
click at [525, 295] on div "21" at bounding box center [522, 300] width 22 height 22
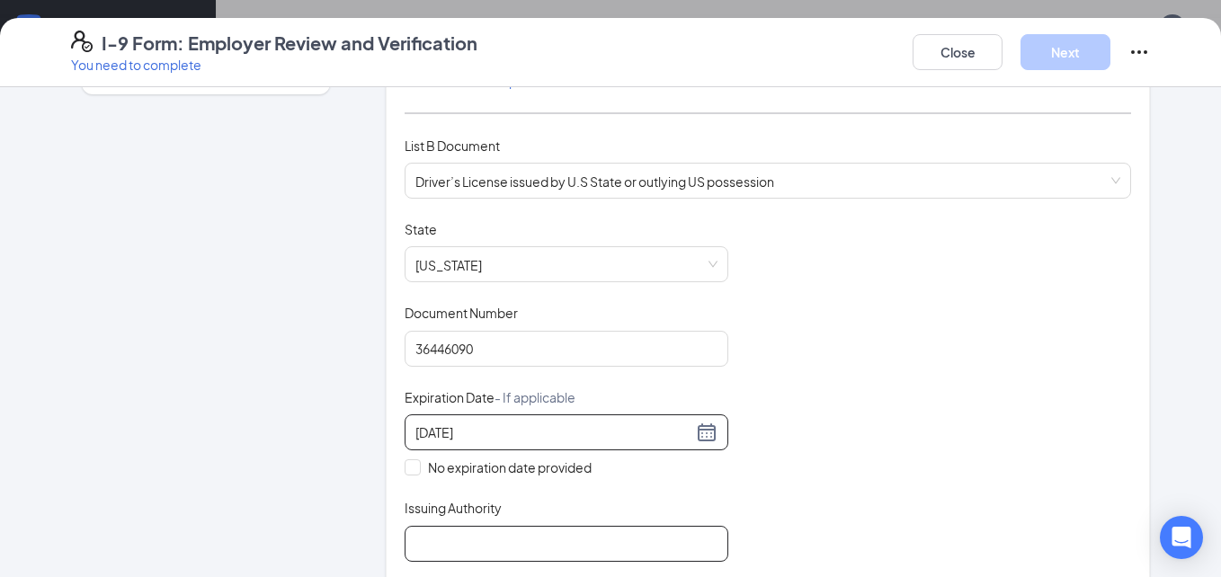
type input "[DATE]"
click at [635, 553] on input "Issuing Authority" at bounding box center [567, 544] width 324 height 36
type input "[US_STATE] DPS"
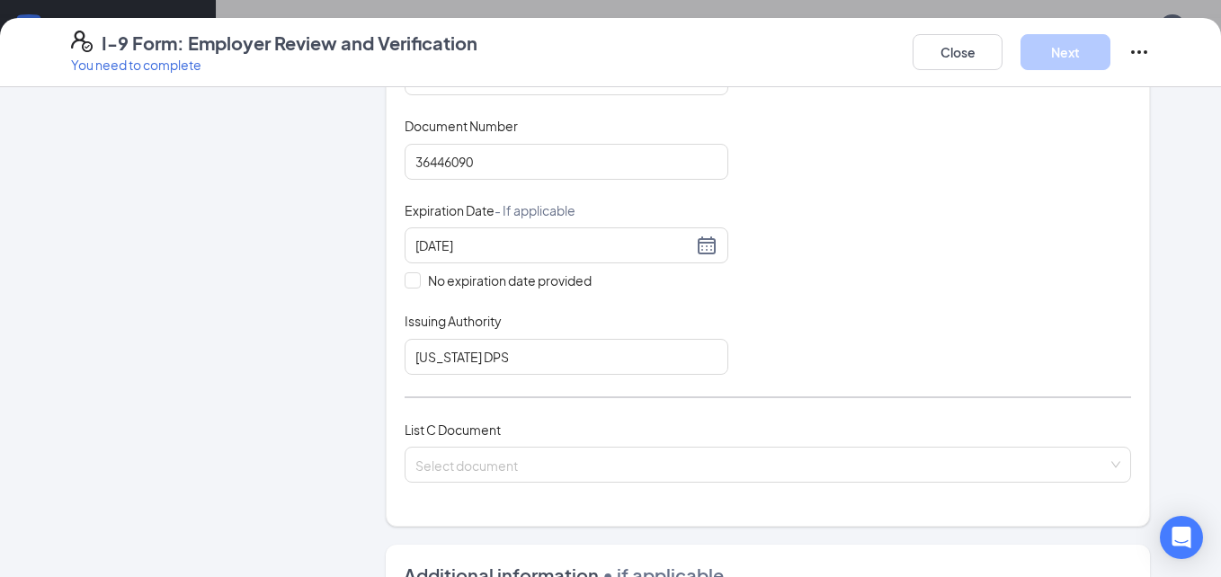
scroll to position [432, 0]
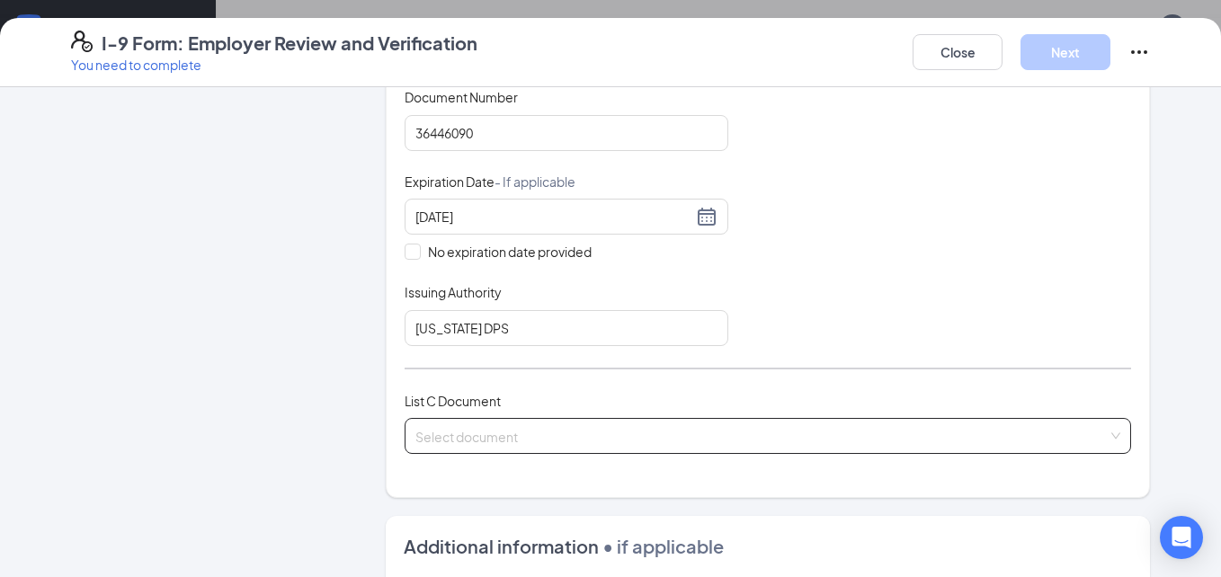
click at [696, 446] on span at bounding box center [762, 436] width 693 height 34
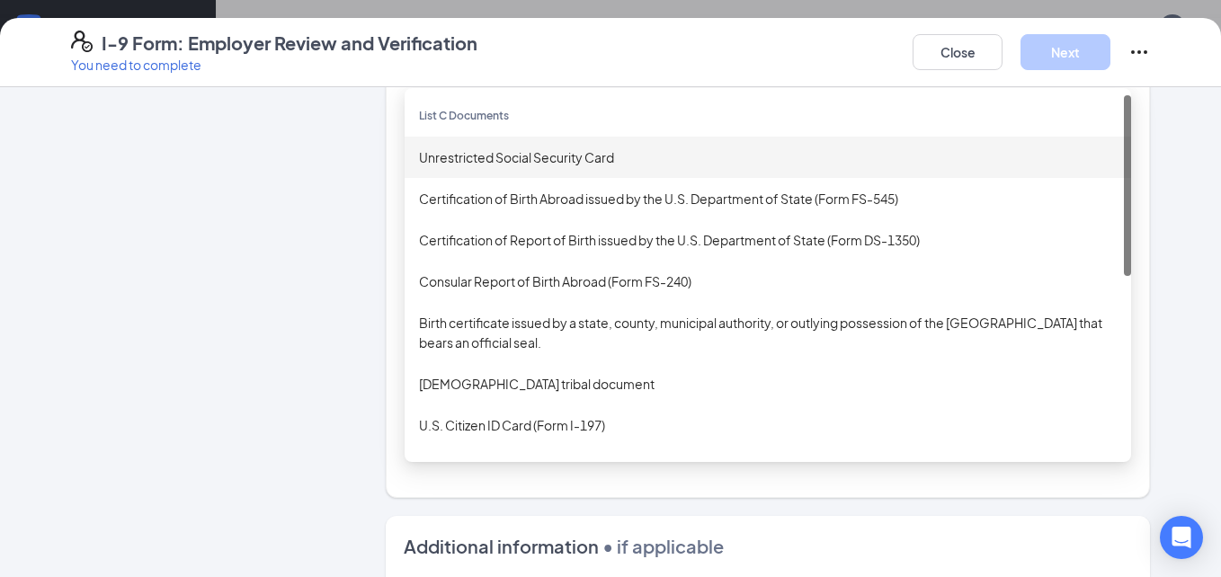
click at [533, 159] on div "Unrestricted Social Security Card" at bounding box center [768, 158] width 698 height 20
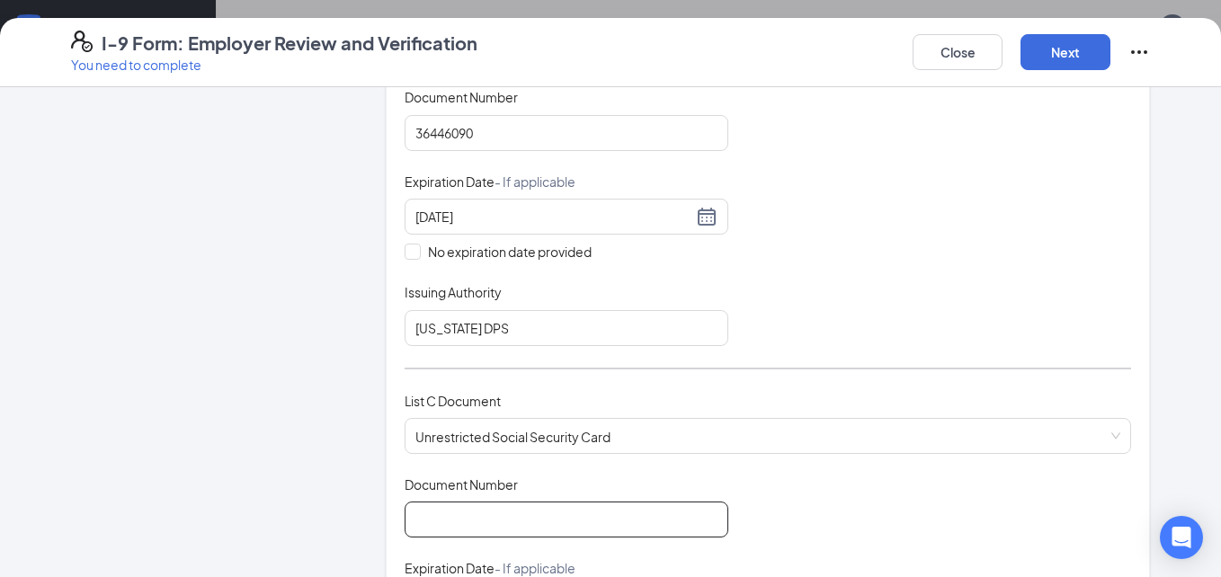
click at [640, 515] on input "Document Number" at bounding box center [567, 520] width 324 height 36
type input "645164993"
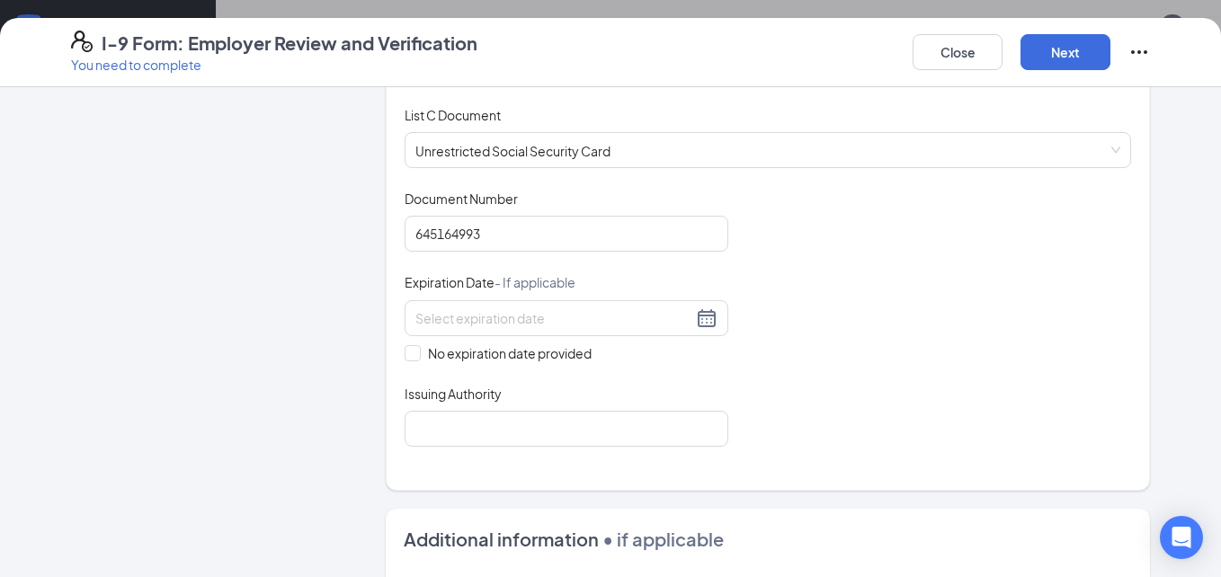
scroll to position [720, 0]
click at [405, 351] on input "No expiration date provided" at bounding box center [411, 350] width 13 height 13
checkbox input "true"
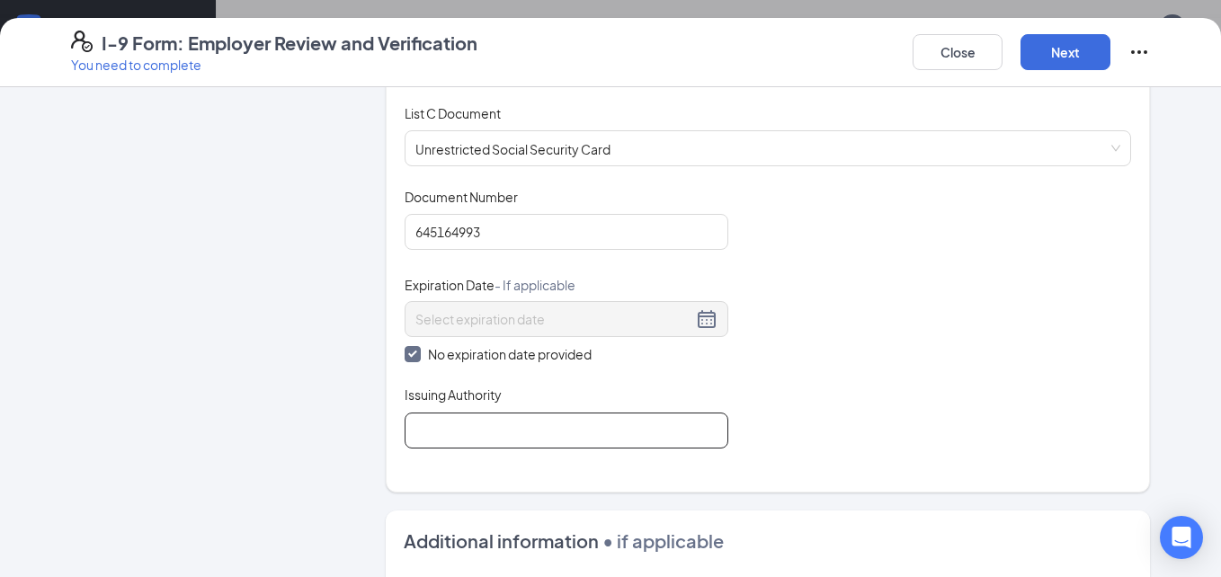
click at [477, 433] on input "Issuing Authority" at bounding box center [567, 431] width 324 height 36
type input "SOCIAL SECURITY ADMINISTRATION"
click at [1048, 49] on button "Next" at bounding box center [1066, 52] width 90 height 36
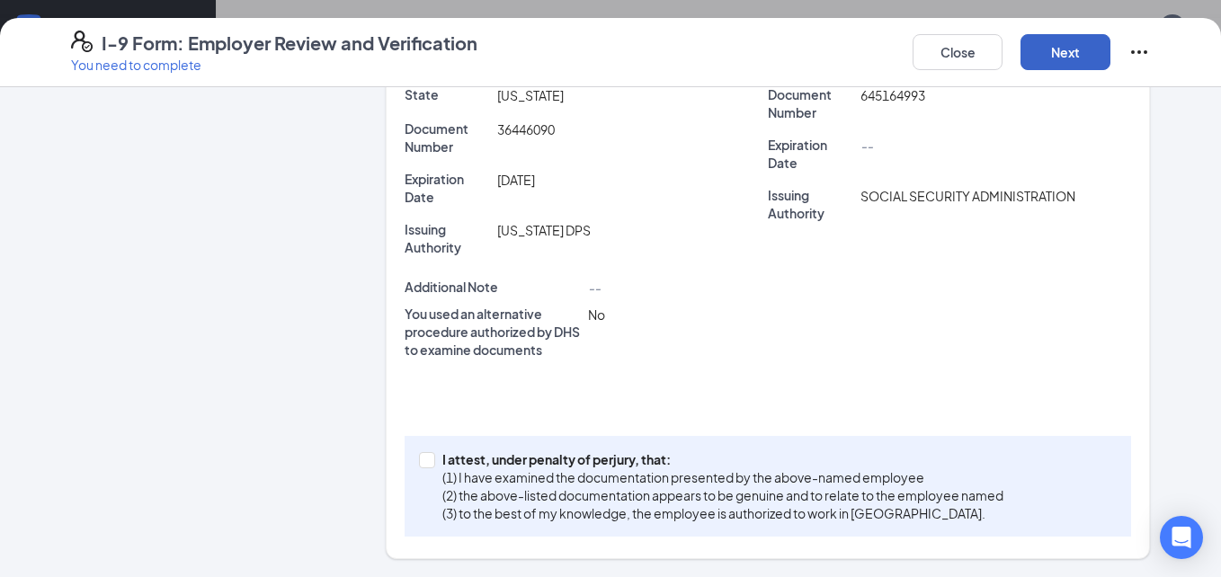
scroll to position [475, 0]
click at [423, 459] on input "I attest, under penalty of [PERSON_NAME], that: (1) I have examined the documen…" at bounding box center [425, 458] width 13 height 13
checkbox input "true"
click at [1053, 49] on button "Next" at bounding box center [1066, 52] width 90 height 36
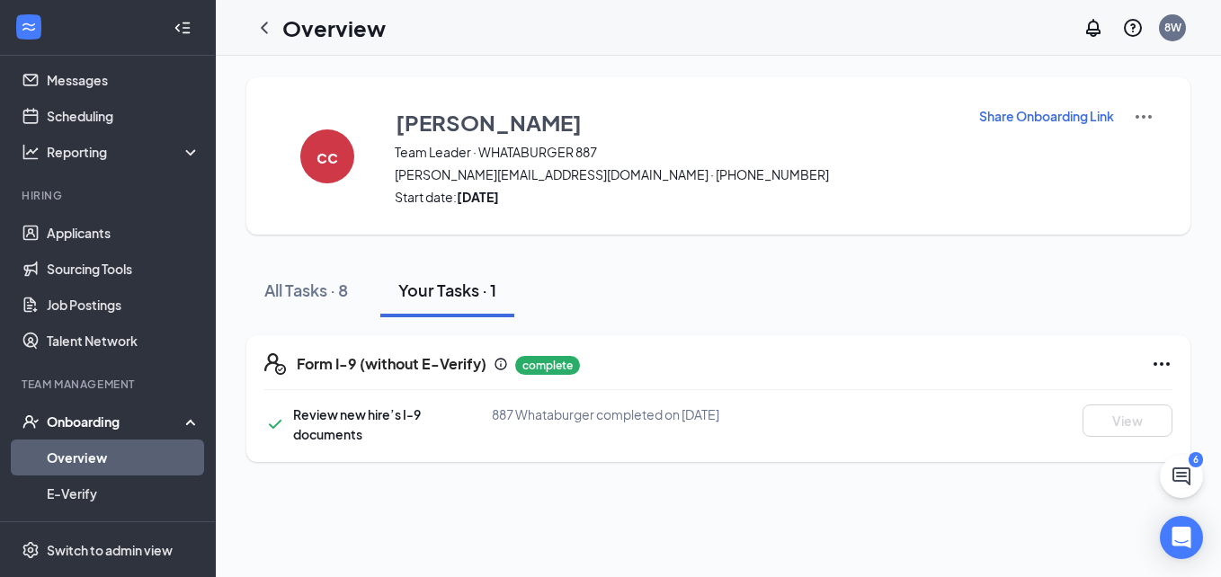
scroll to position [180, 0]
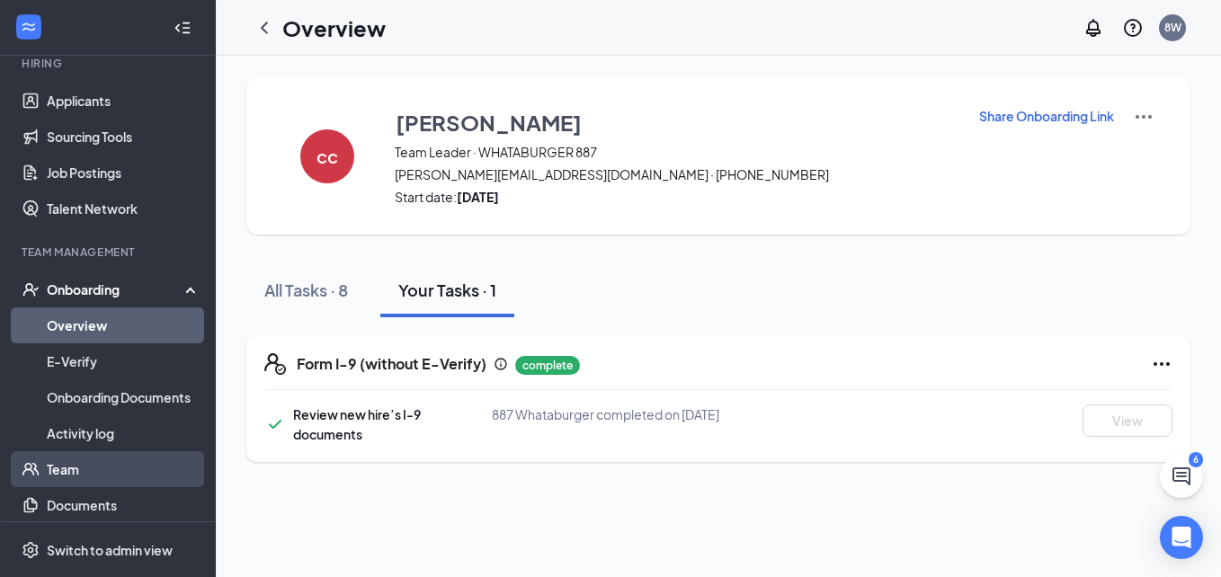
click at [66, 463] on link "Team" at bounding box center [124, 470] width 154 height 36
